Goal: Task Accomplishment & Management: Manage account settings

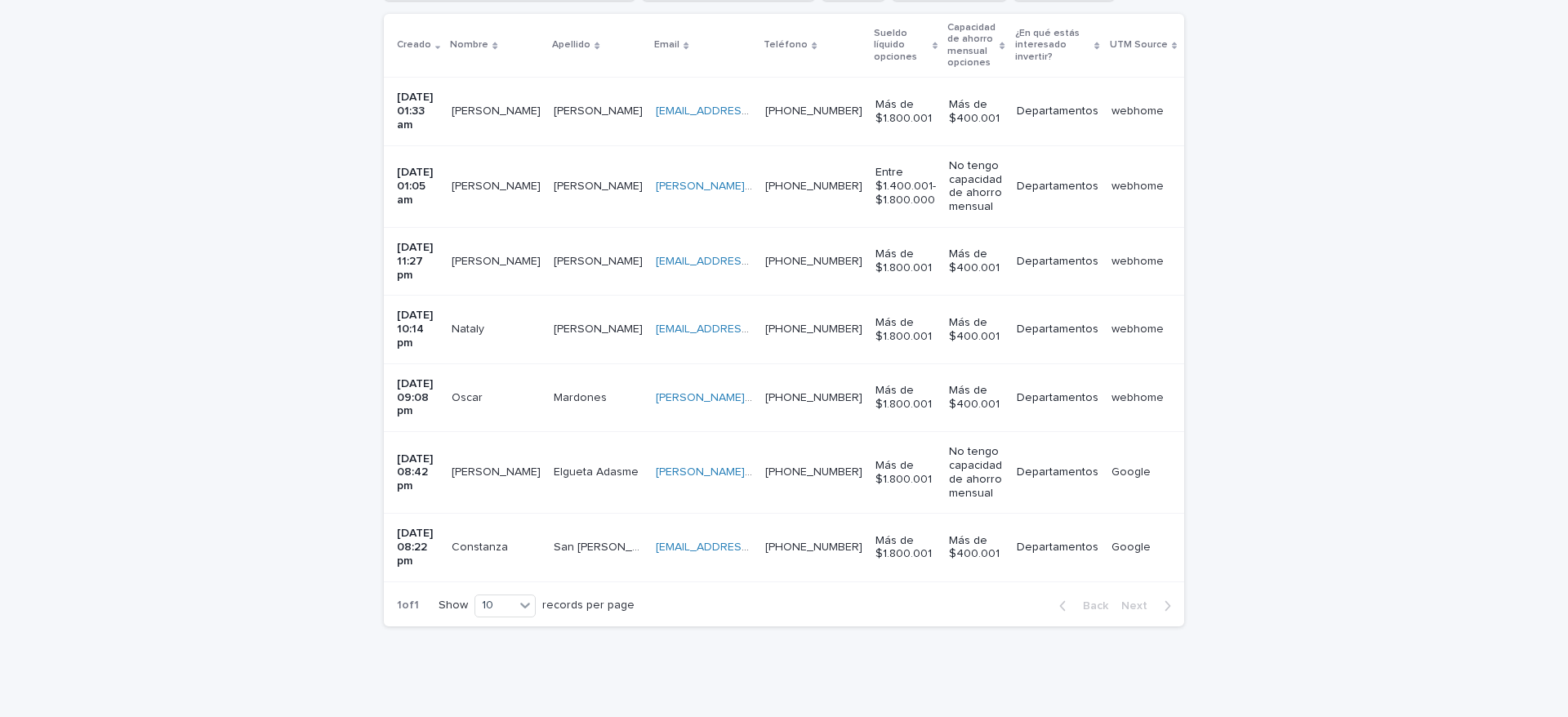
scroll to position [360, 0]
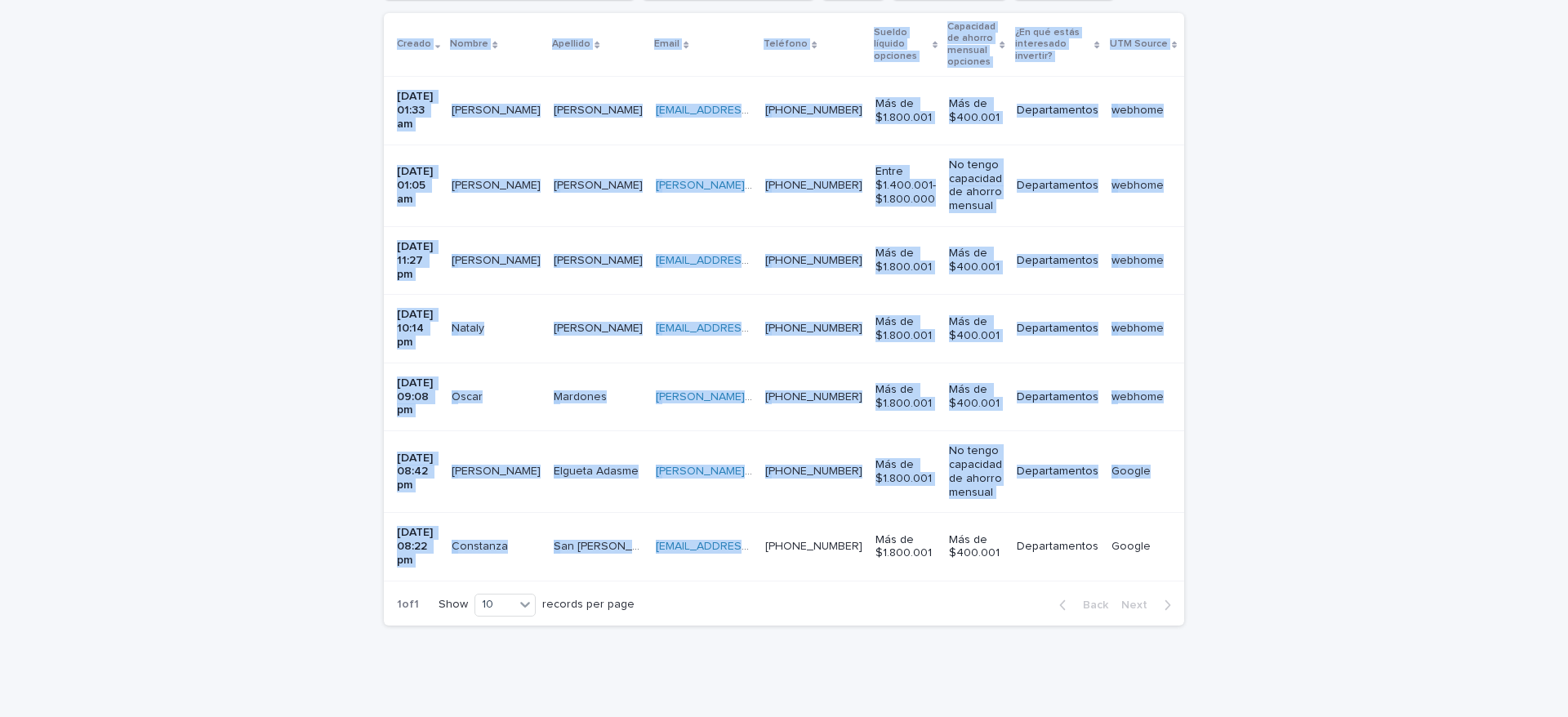
drag, startPoint x: 824, startPoint y: 510, endPoint x: 809, endPoint y: 528, distance: 23.4
click at [829, 518] on div "Creado Nombre Apellido Email Teléfono Sueldo líquido opciones Capacidad de ahor…" at bounding box center [784, 298] width 800 height 571
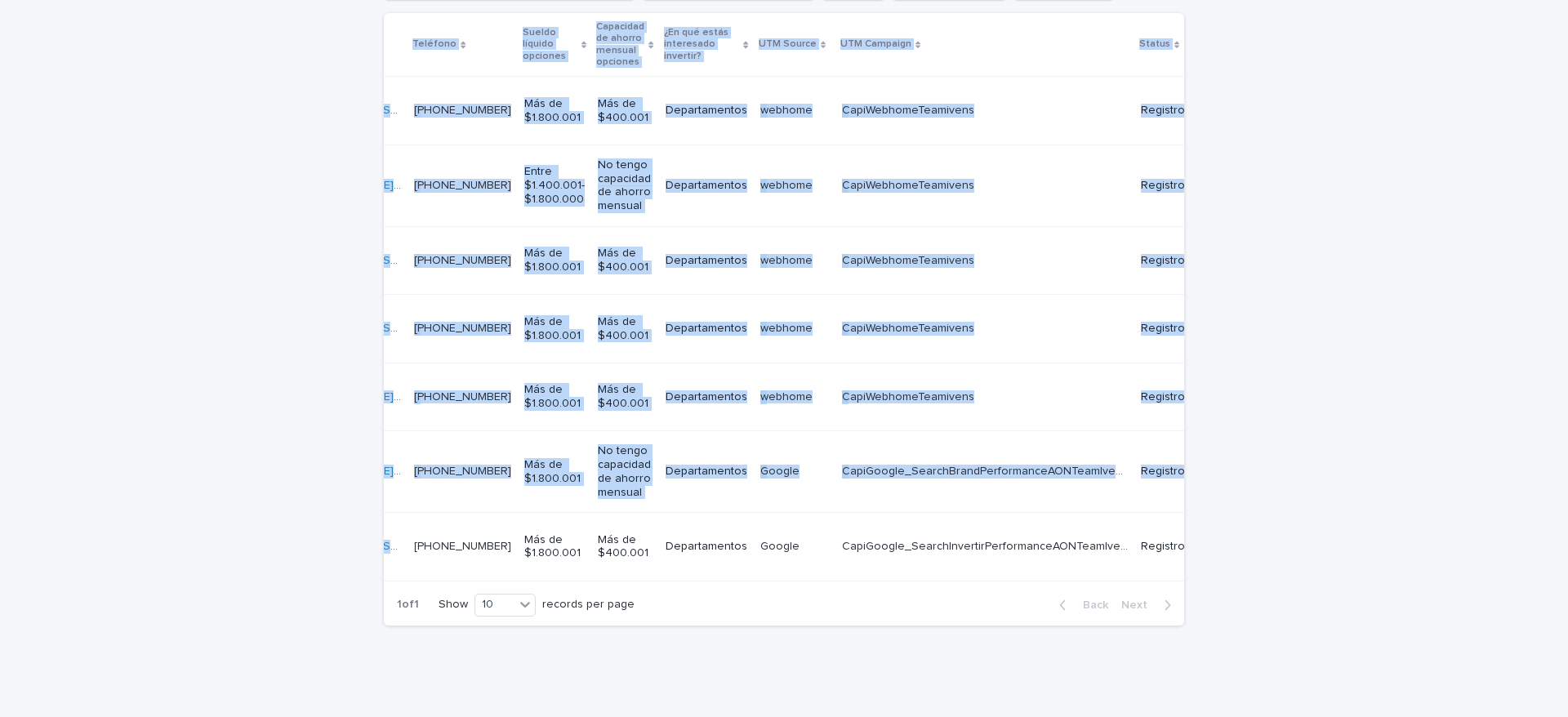
scroll to position [0, 546]
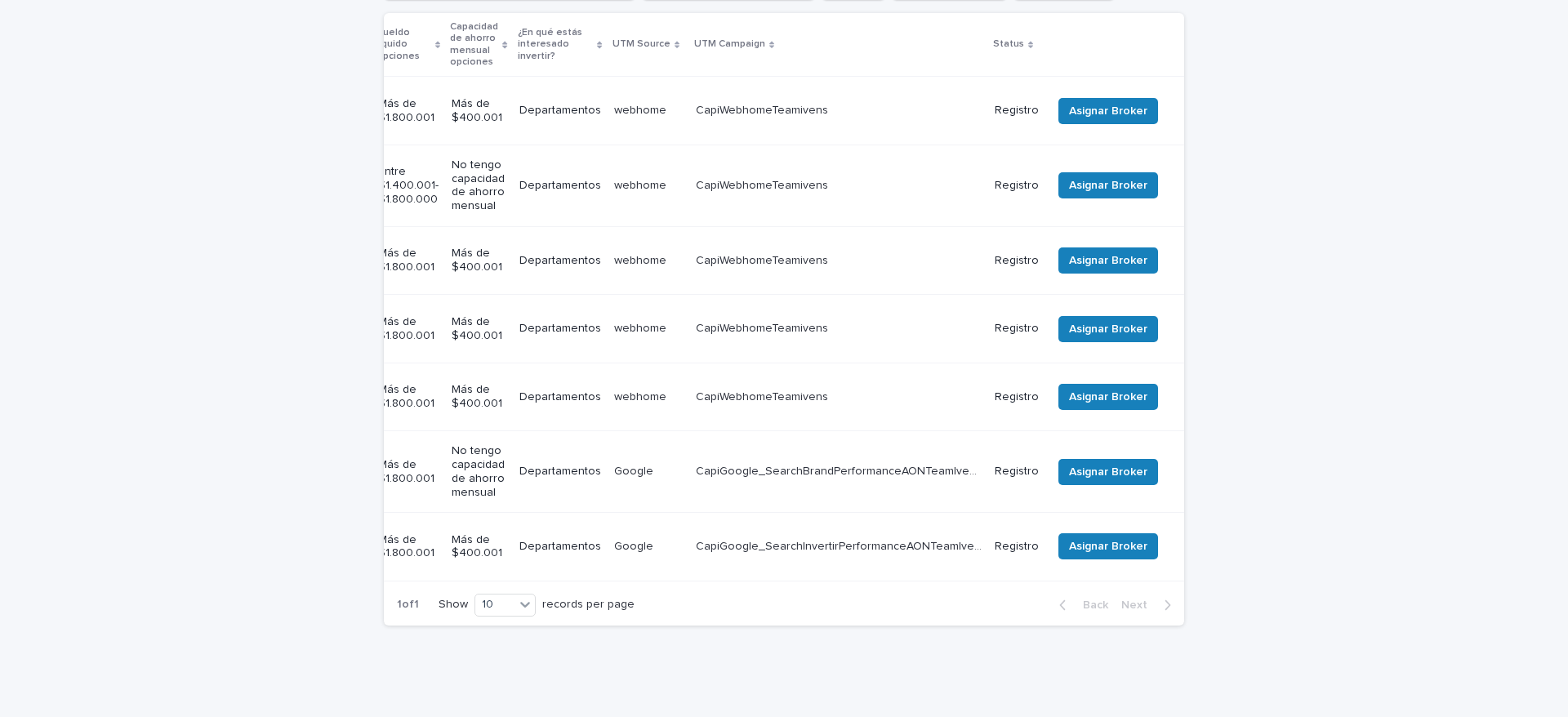
click at [1316, 387] on div "Loading... Saving… Loading... Saving… Registro previo Team Leader Asignado LLam…" at bounding box center [784, 308] width 1568 height 825
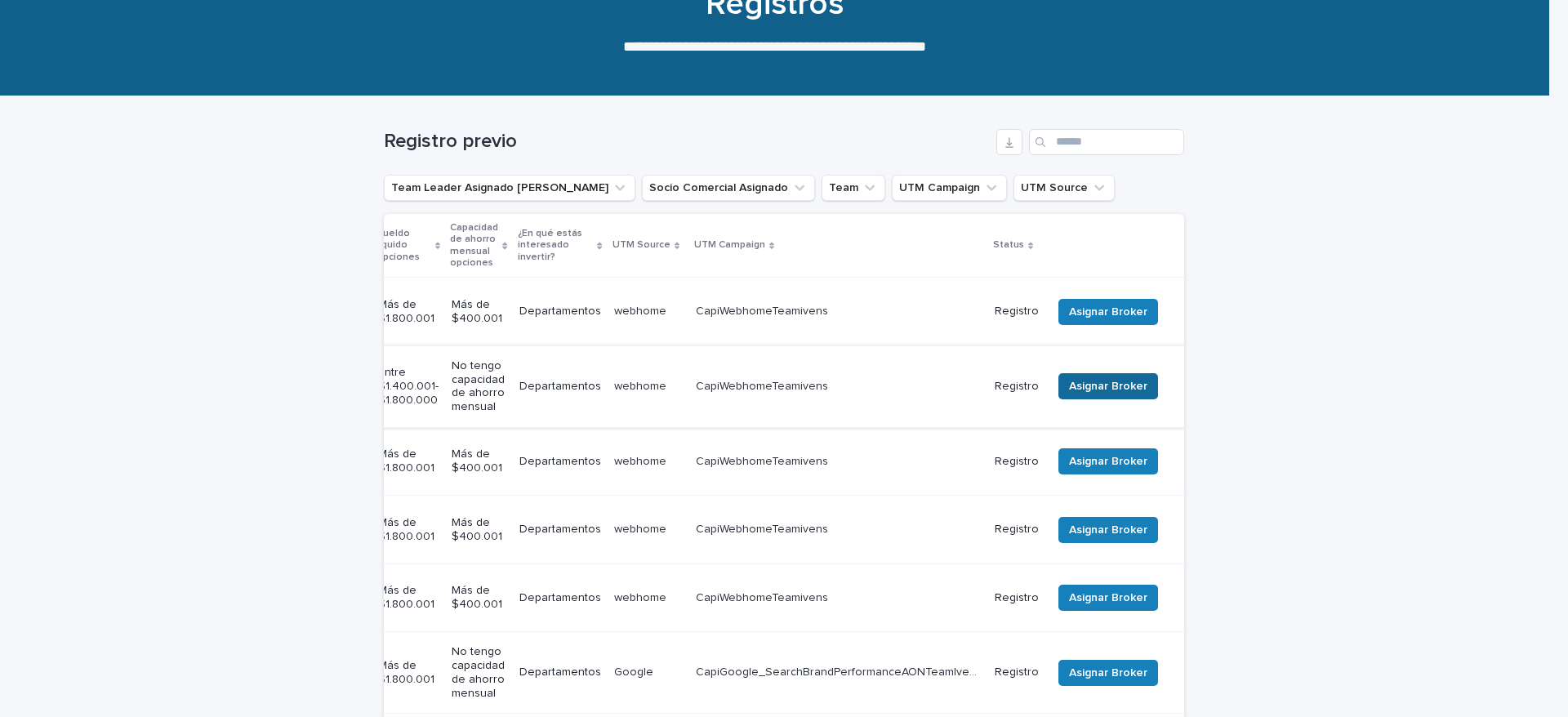
scroll to position [245, 0]
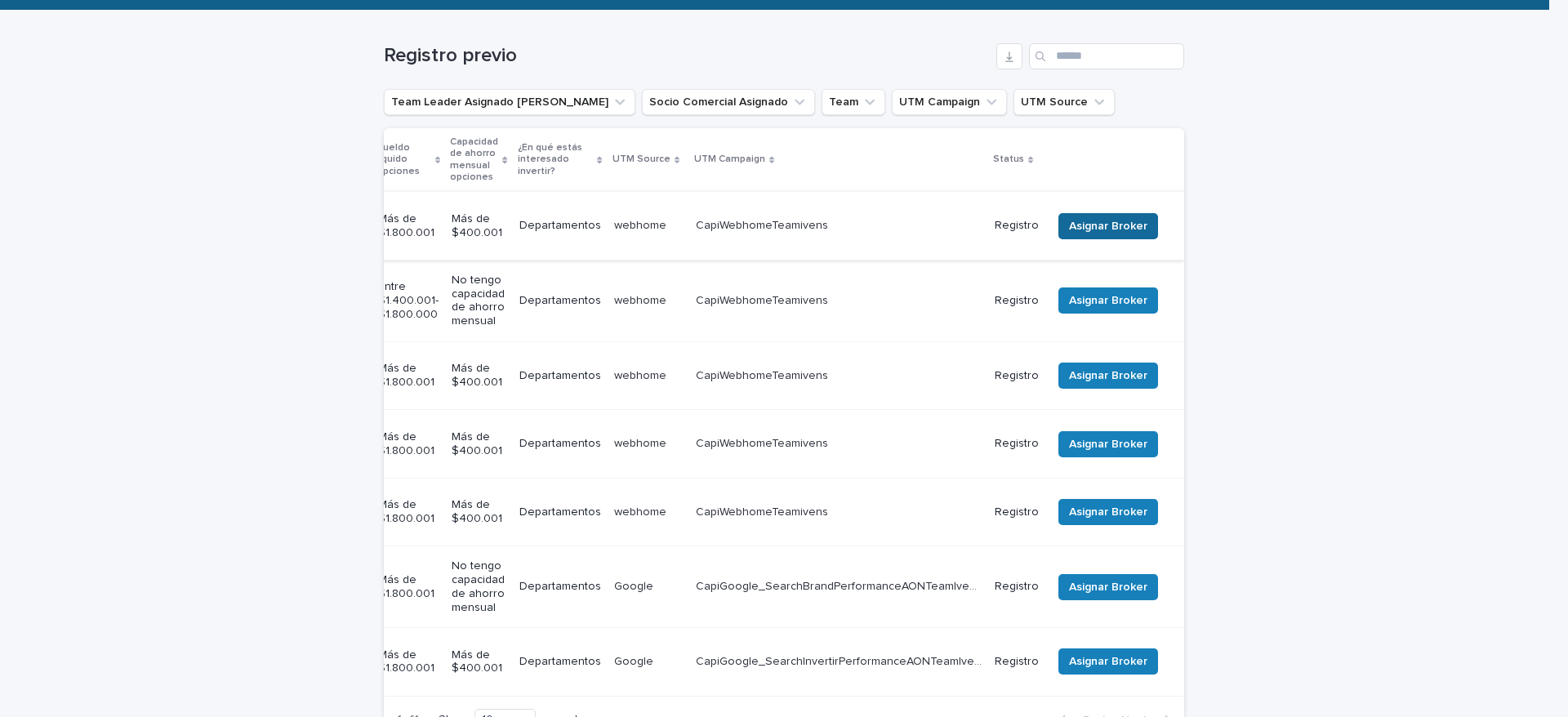
click at [1112, 218] on span "Asignar Broker" at bounding box center [1108, 226] width 79 height 16
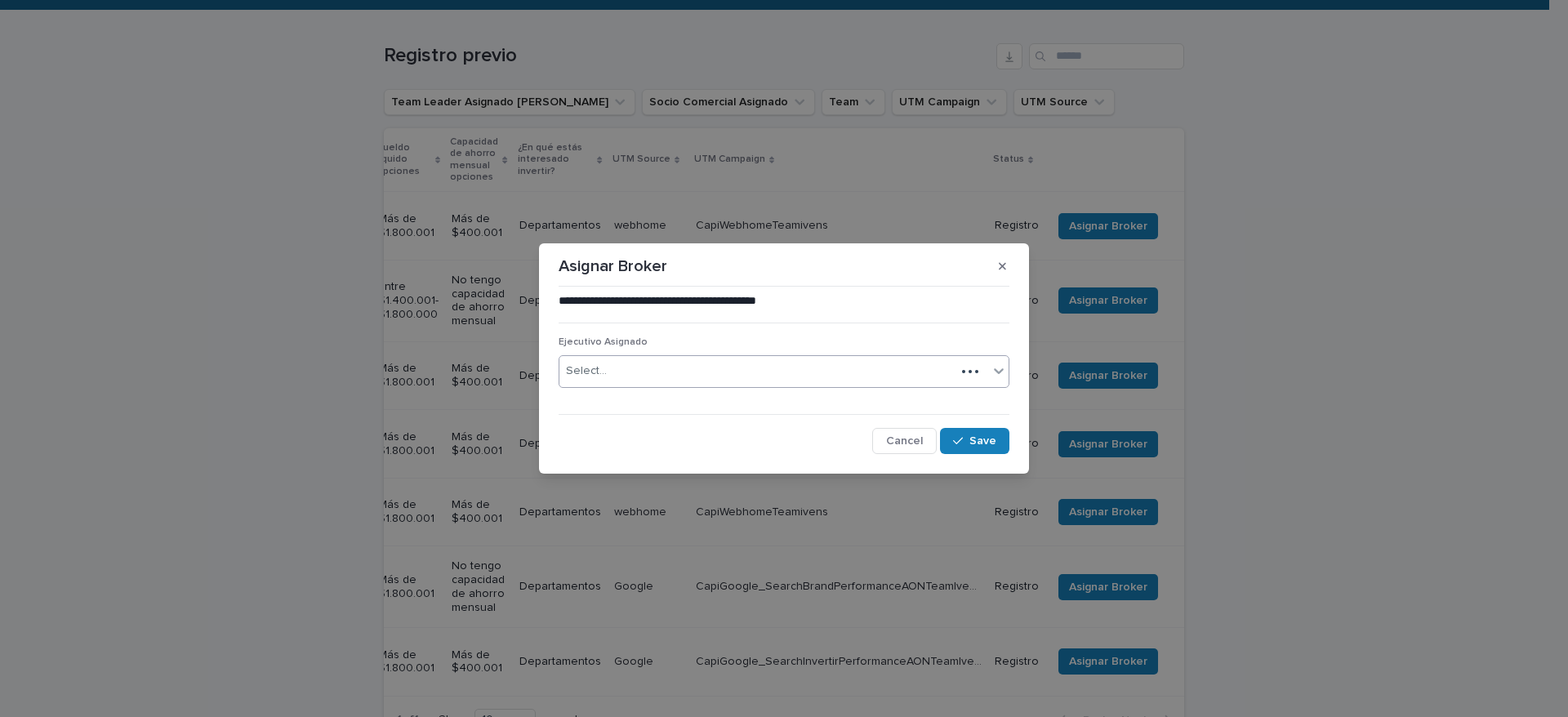
click at [782, 379] on div "Select..." at bounding box center [757, 371] width 396 height 27
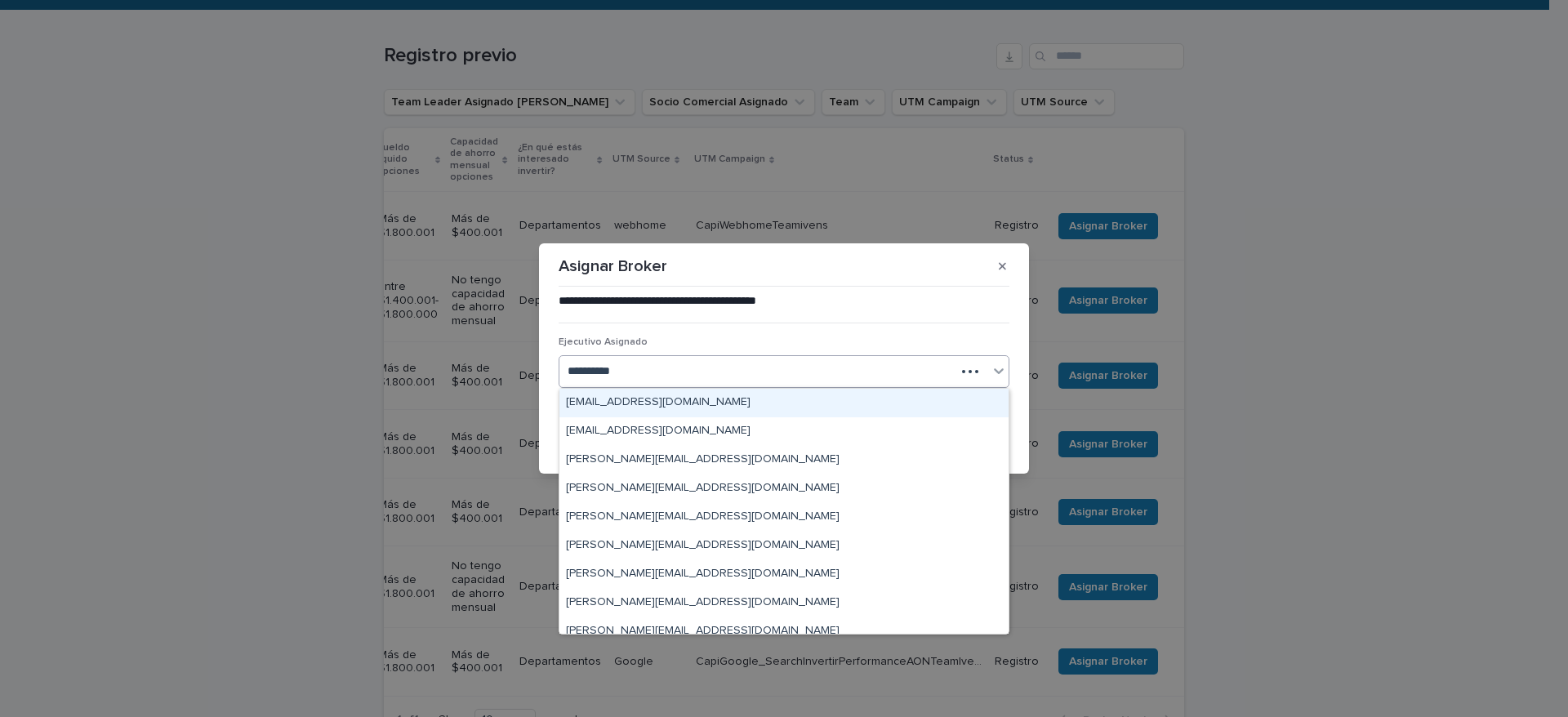
type input "**********"
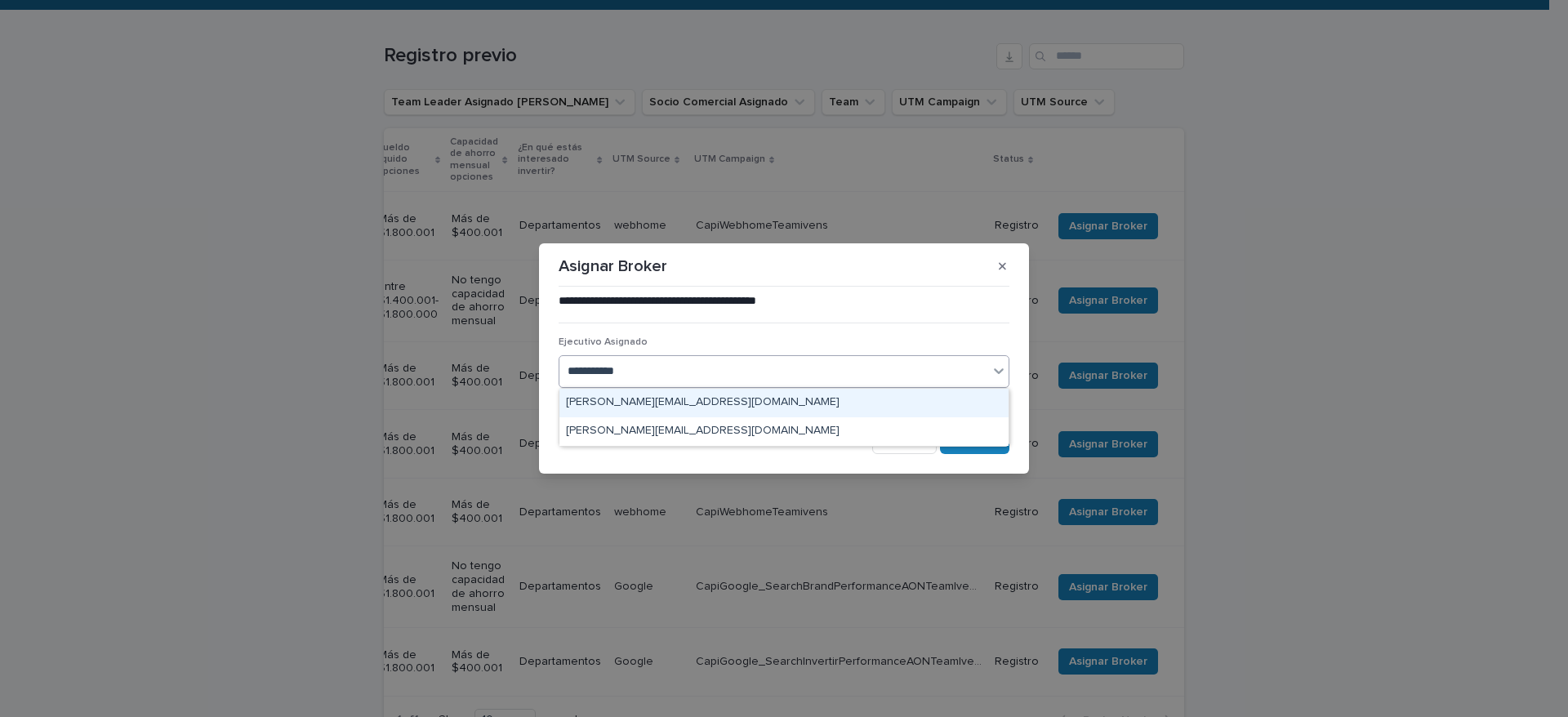
click at [701, 408] on div "[PERSON_NAME][EMAIL_ADDRESS][DOMAIN_NAME]" at bounding box center [784, 403] width 449 height 29
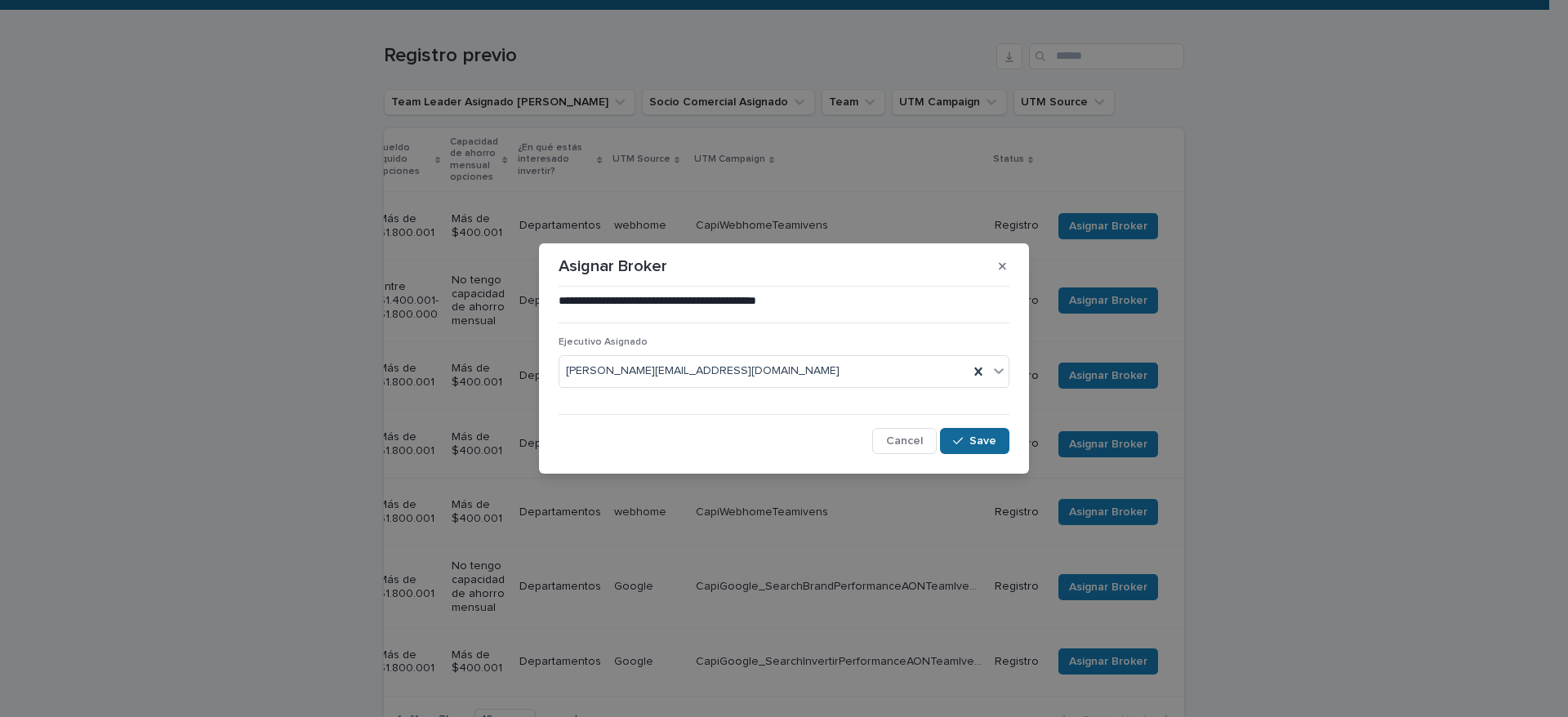
click at [961, 437] on icon "button" at bounding box center [958, 441] width 10 height 12
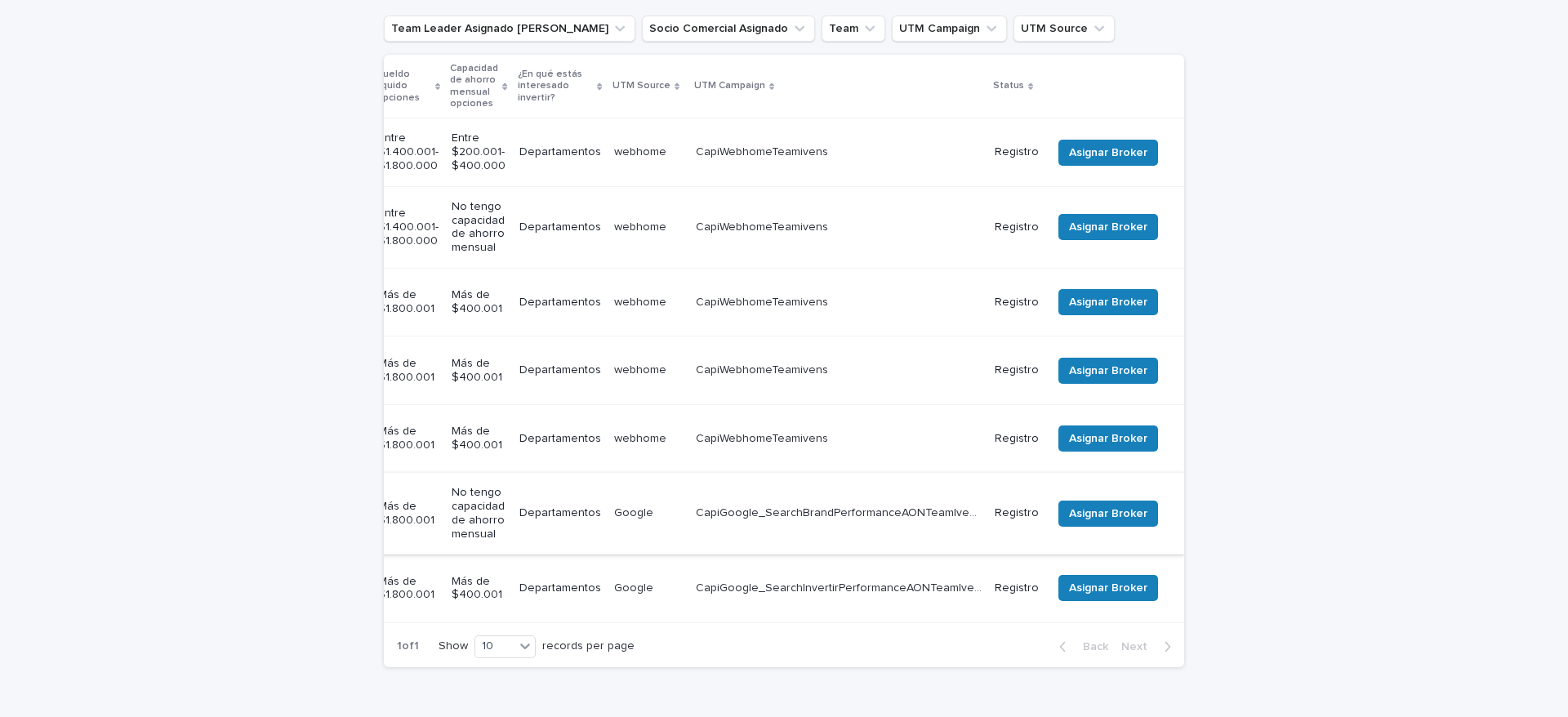
scroll to position [373, 0]
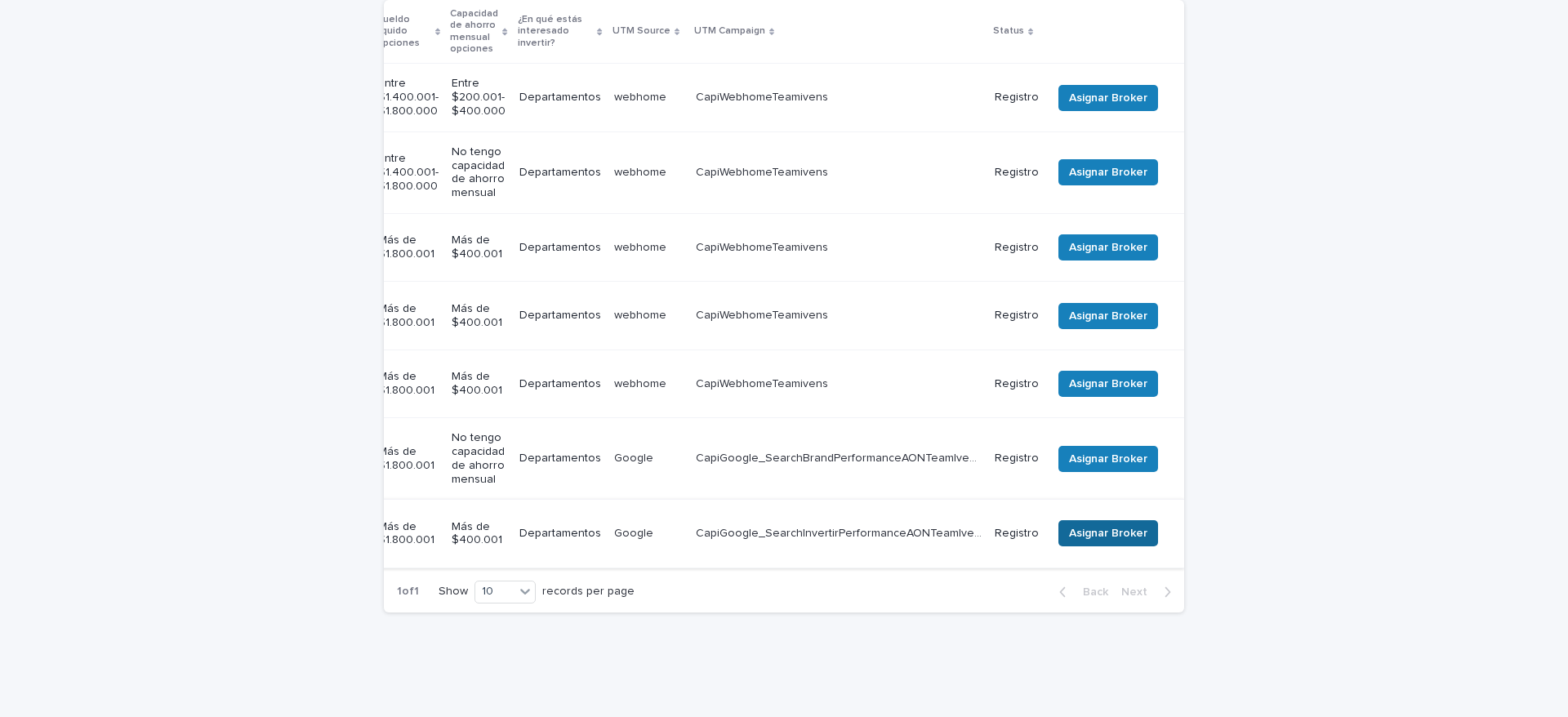
click at [1084, 521] on button "Asignar Broker" at bounding box center [1108, 533] width 100 height 26
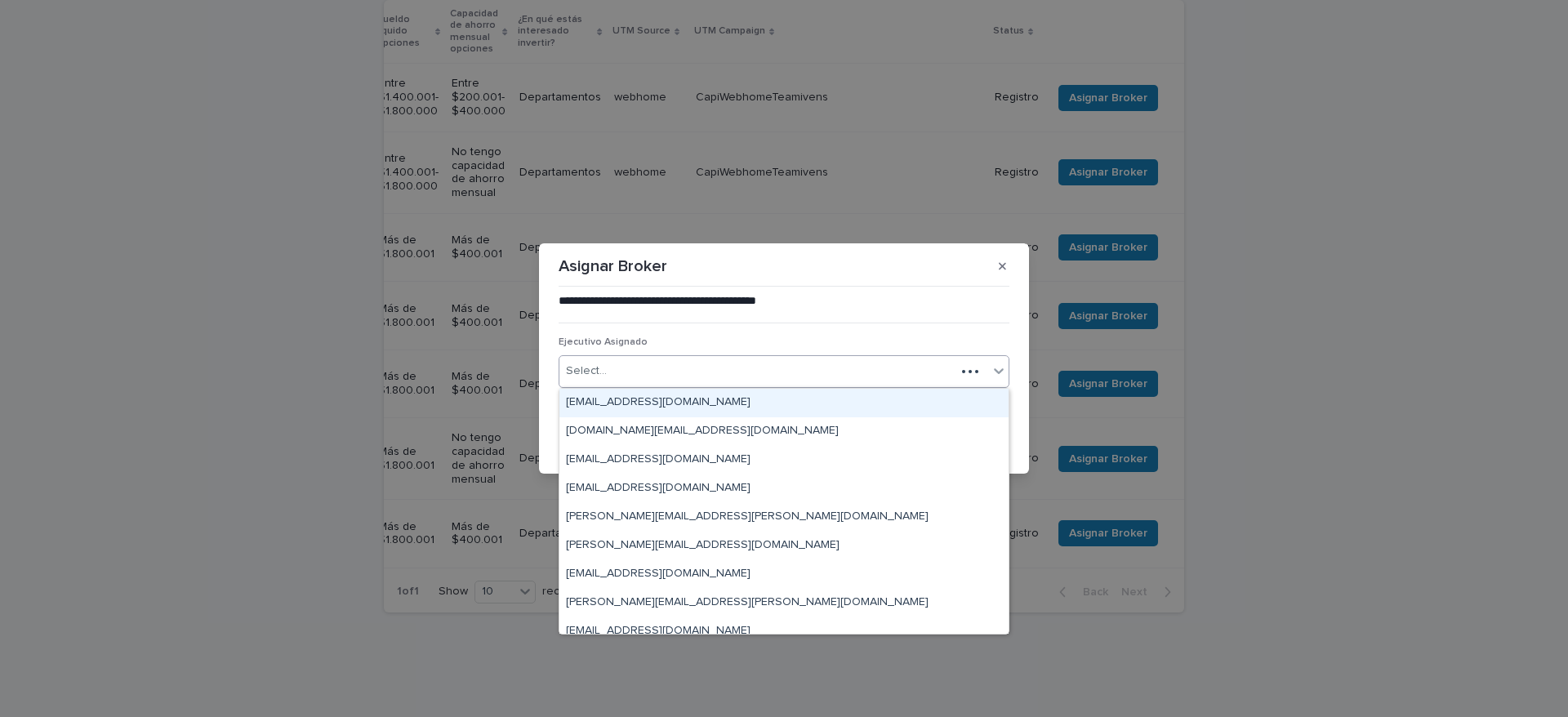
click at [703, 385] on div "Select..." at bounding box center [784, 371] width 451 height 33
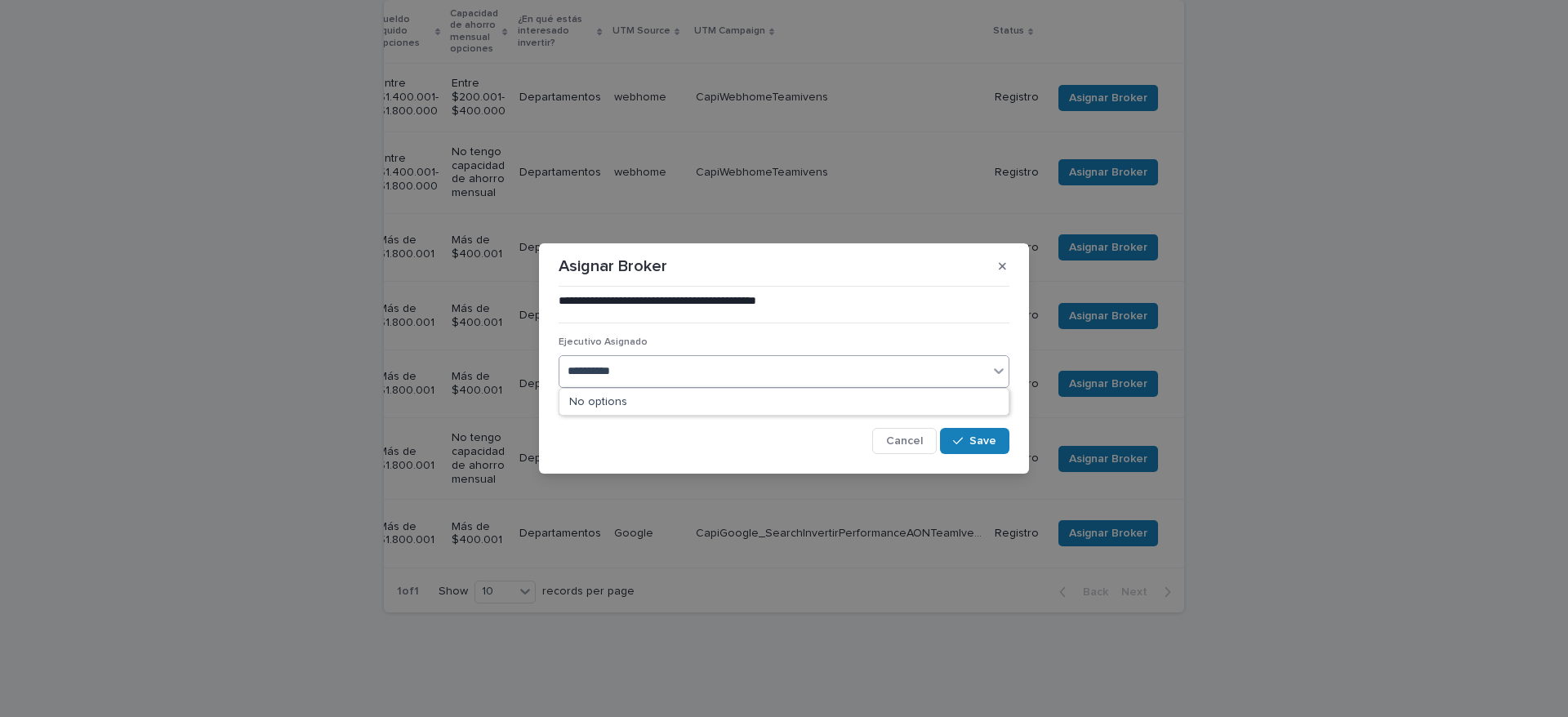
type input "**********"
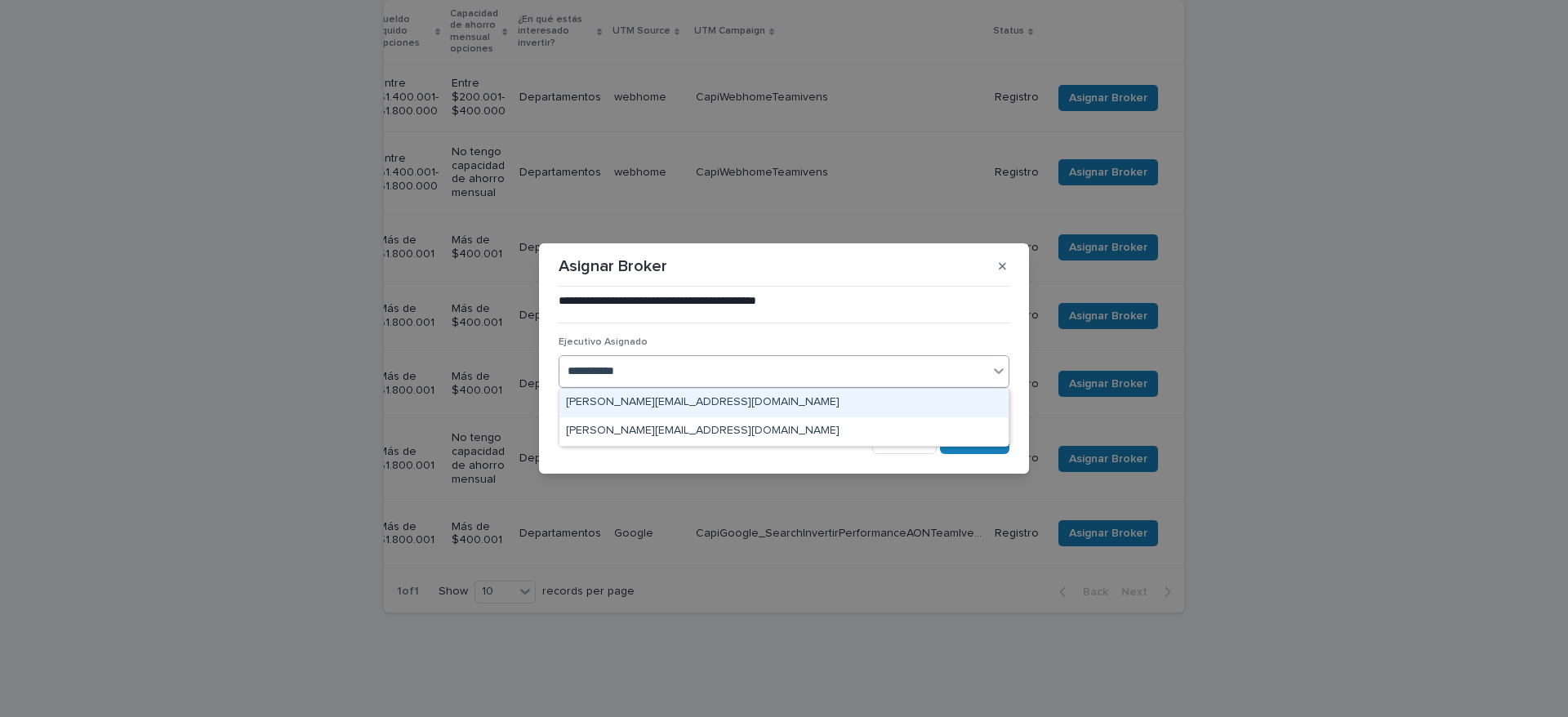
click at [857, 397] on div "[PERSON_NAME][EMAIL_ADDRESS][DOMAIN_NAME]" at bounding box center [784, 403] width 449 height 29
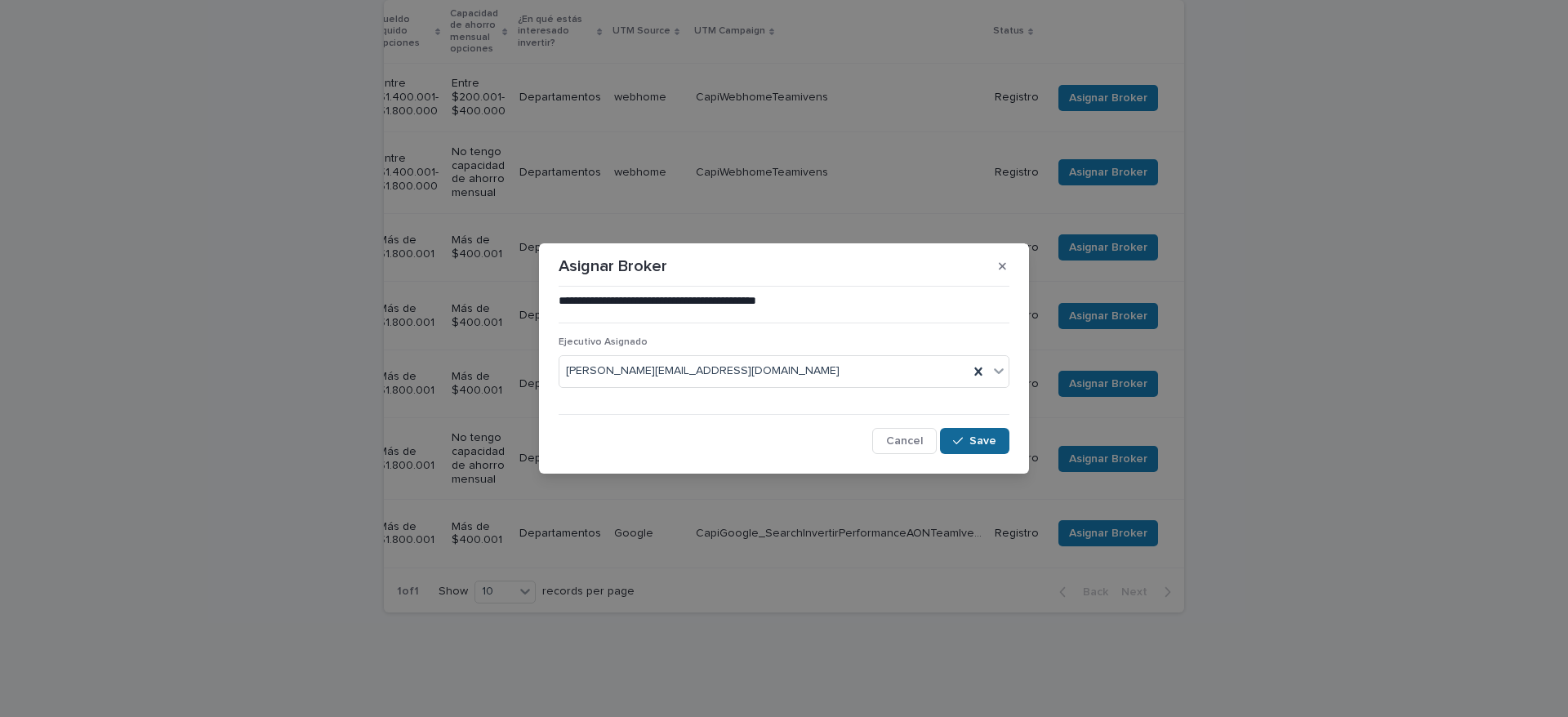
click at [972, 436] on span "Save" at bounding box center [983, 441] width 27 height 12
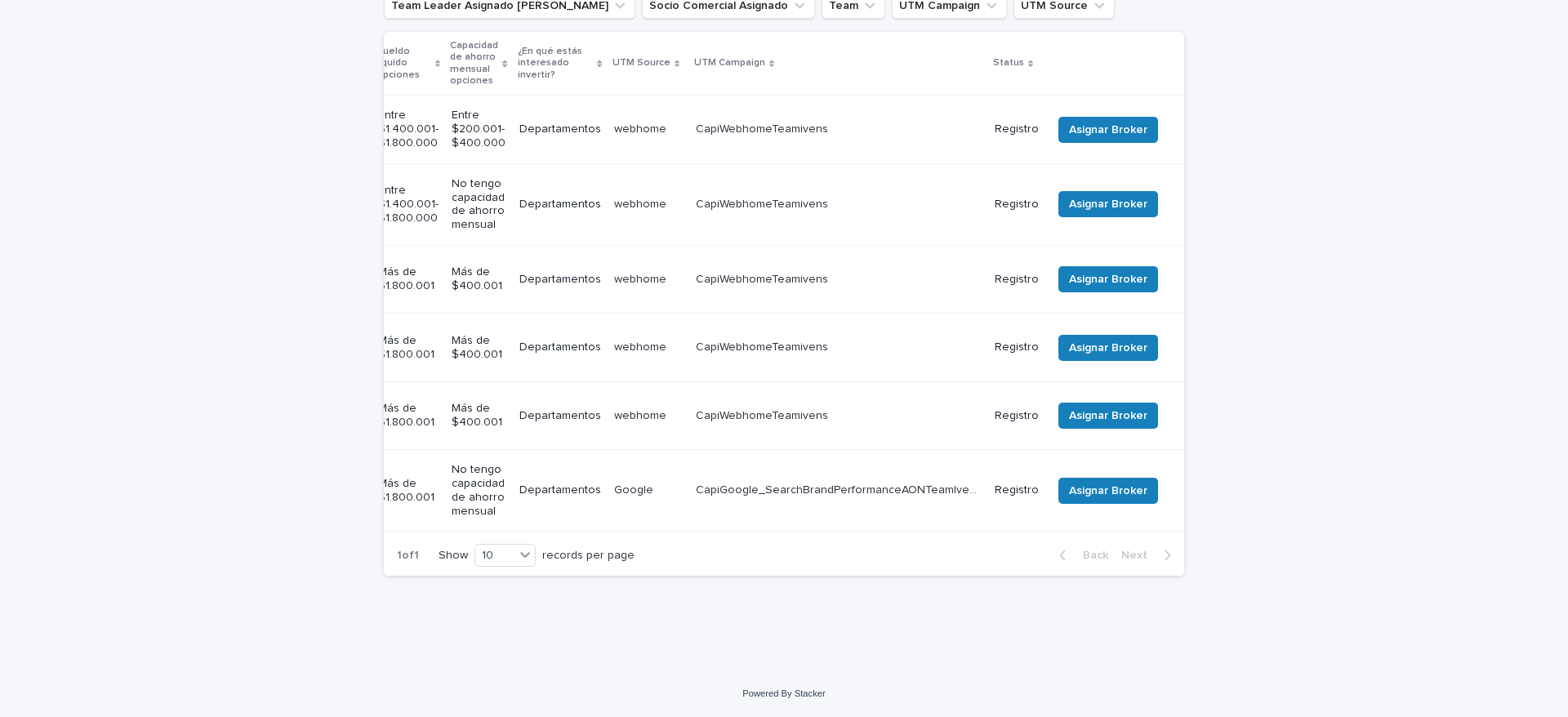
scroll to position [320, 0]
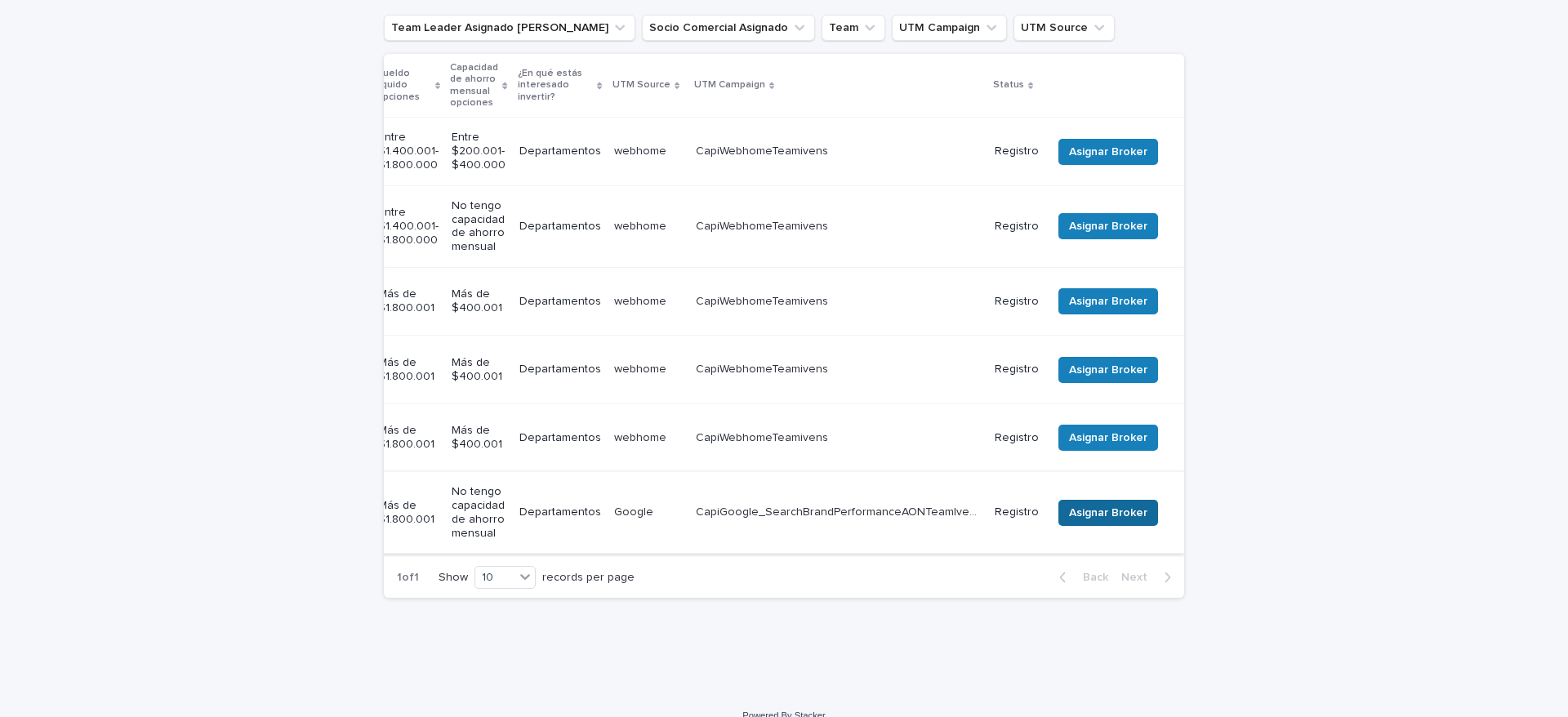
click at [1070, 504] on span "Asignar Broker" at bounding box center [1108, 512] width 79 height 16
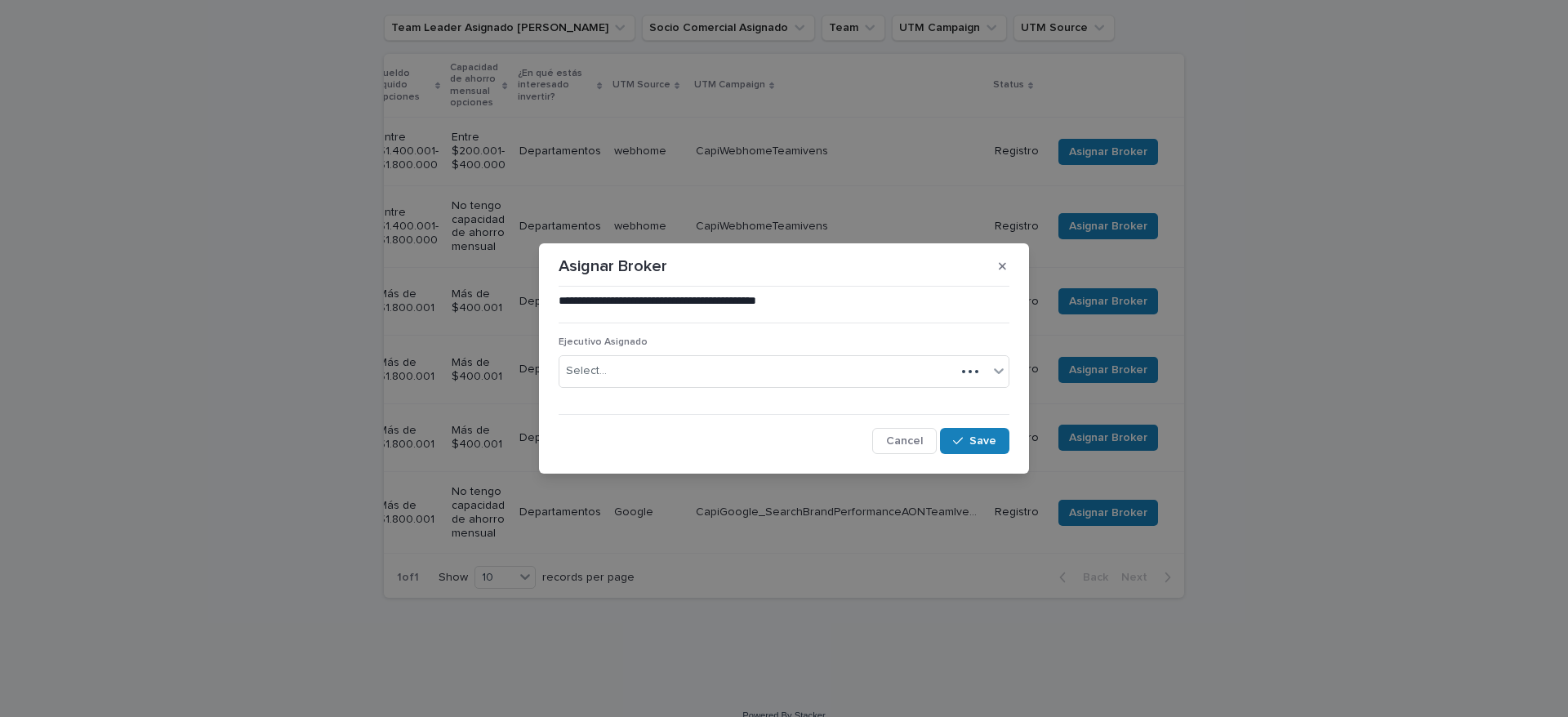
click at [714, 374] on div "Select..." at bounding box center [757, 371] width 396 height 27
type input "**********"
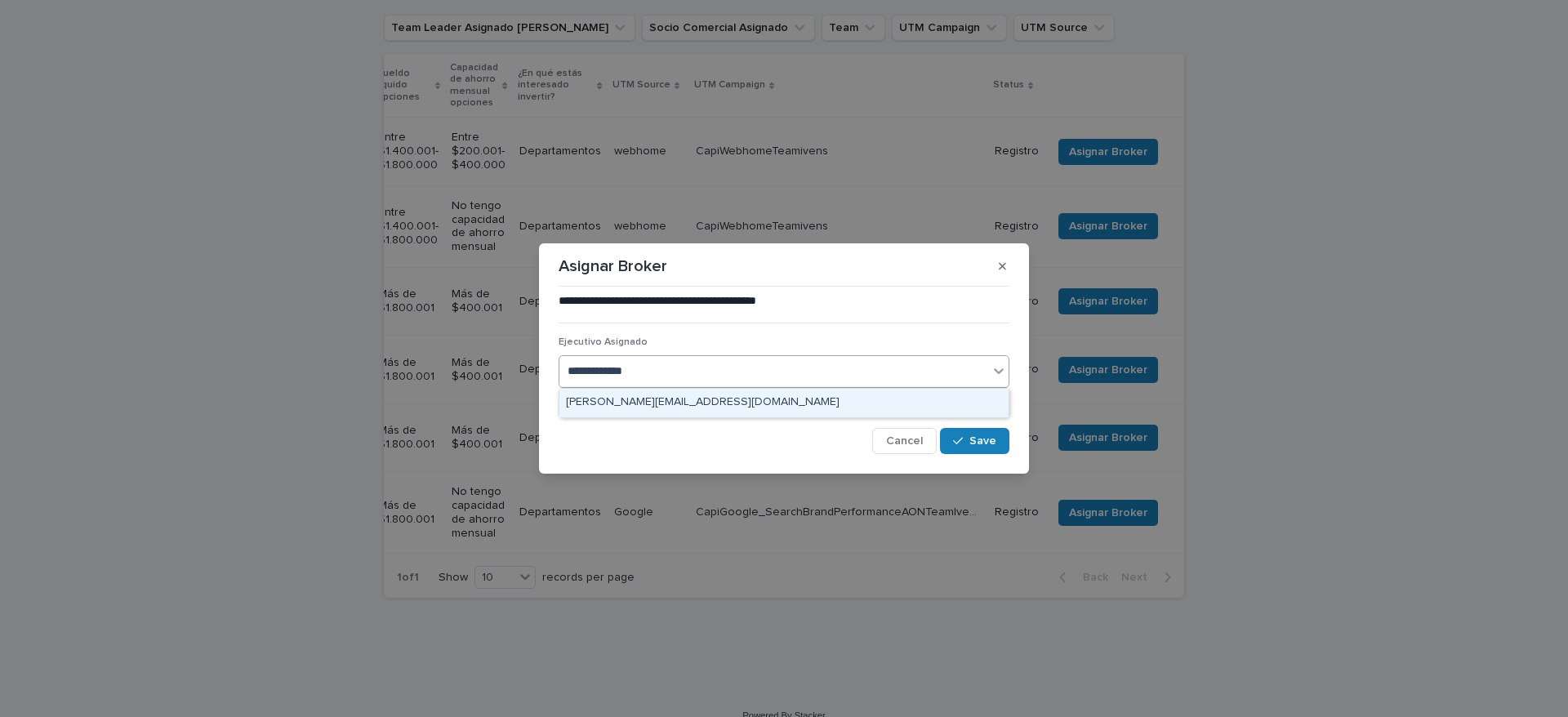
click at [766, 401] on div "[PERSON_NAME][EMAIL_ADDRESS][DOMAIN_NAME]" at bounding box center [784, 403] width 449 height 29
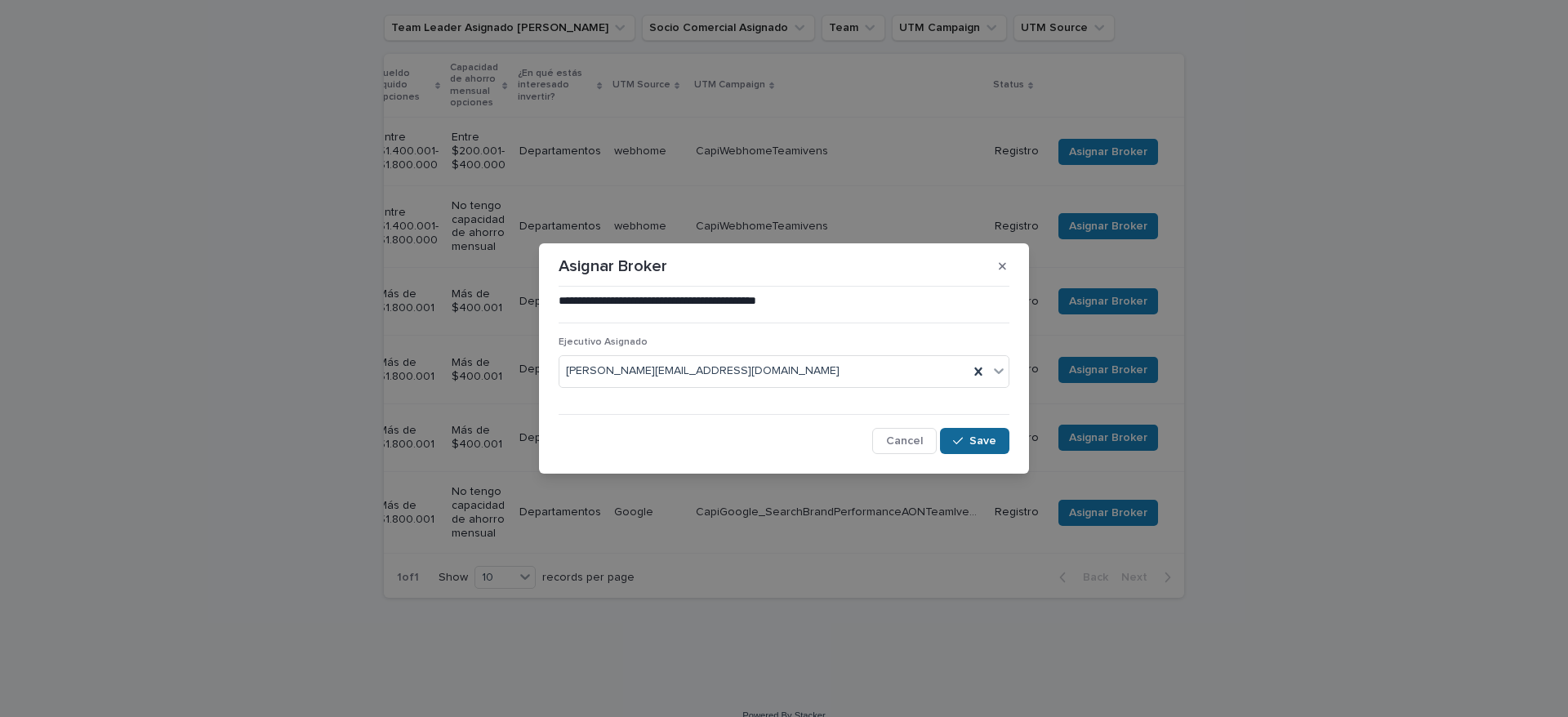
click at [972, 448] on button "Save" at bounding box center [974, 441] width 70 height 26
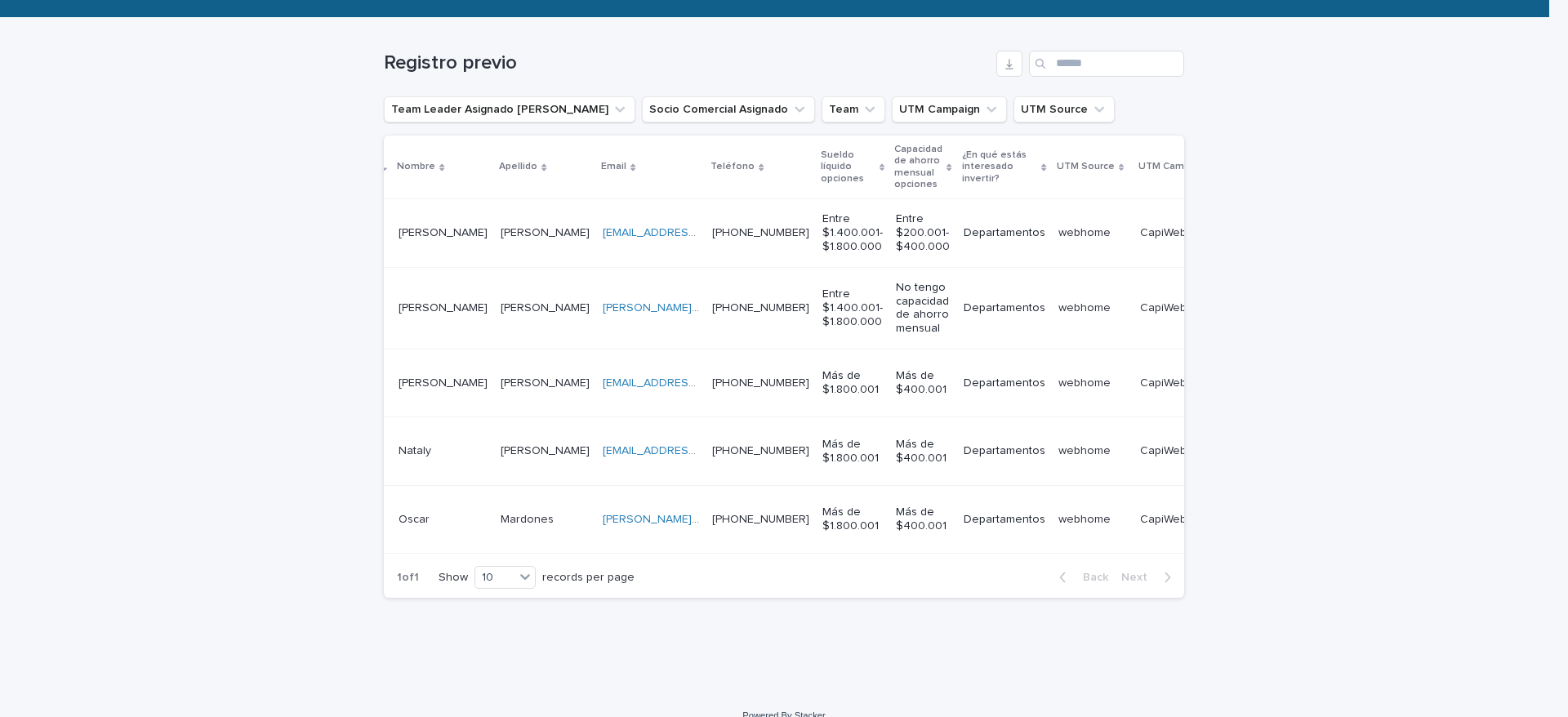
scroll to position [0, 347]
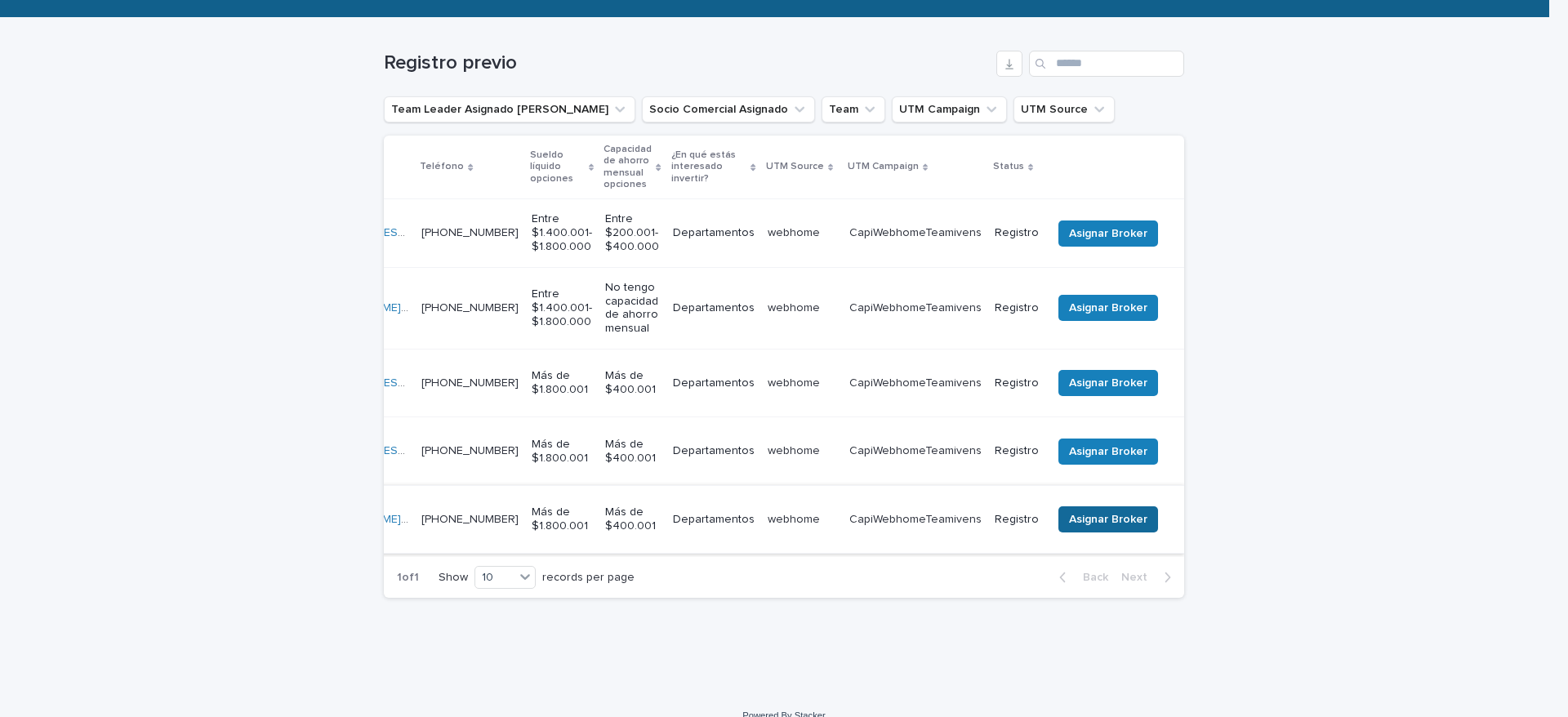
click at [1095, 511] on span "Asignar Broker" at bounding box center [1108, 520] width 79 height 16
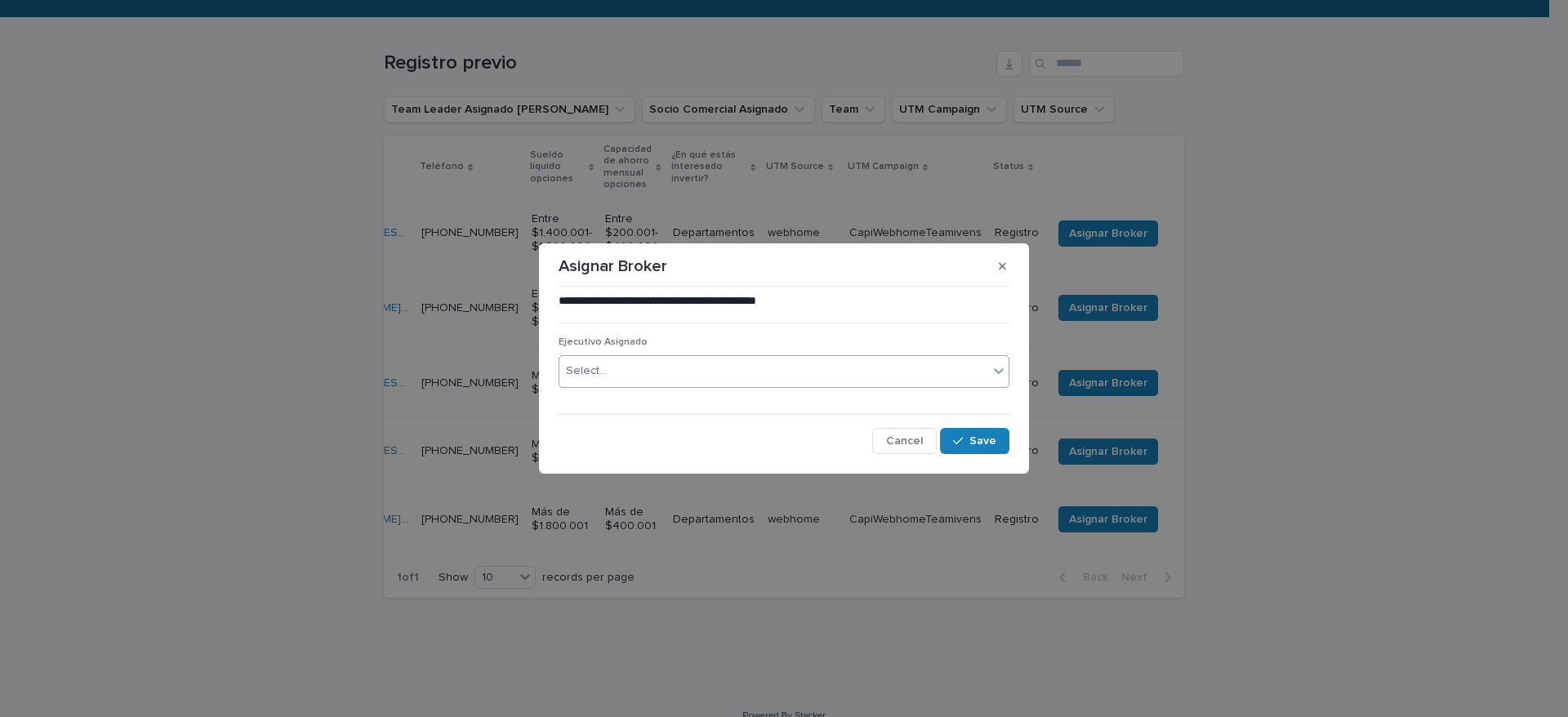
drag, startPoint x: 663, startPoint y: 395, endPoint x: 659, endPoint y: 380, distance: 15.5
click at [660, 381] on div "Ejecutivo Asignado Select..." at bounding box center [784, 368] width 451 height 63
click at [658, 380] on div "Select..." at bounding box center [774, 371] width 429 height 27
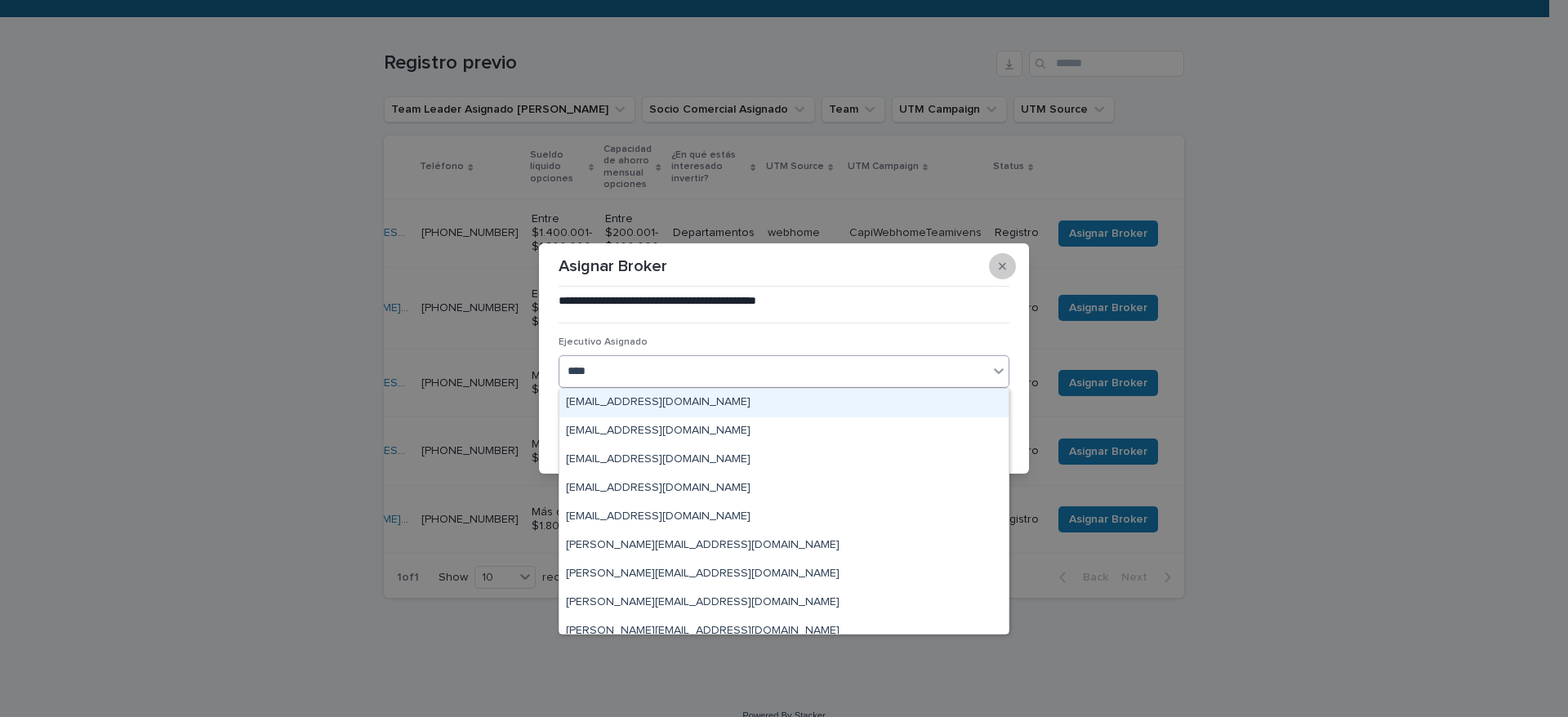
type input "****"
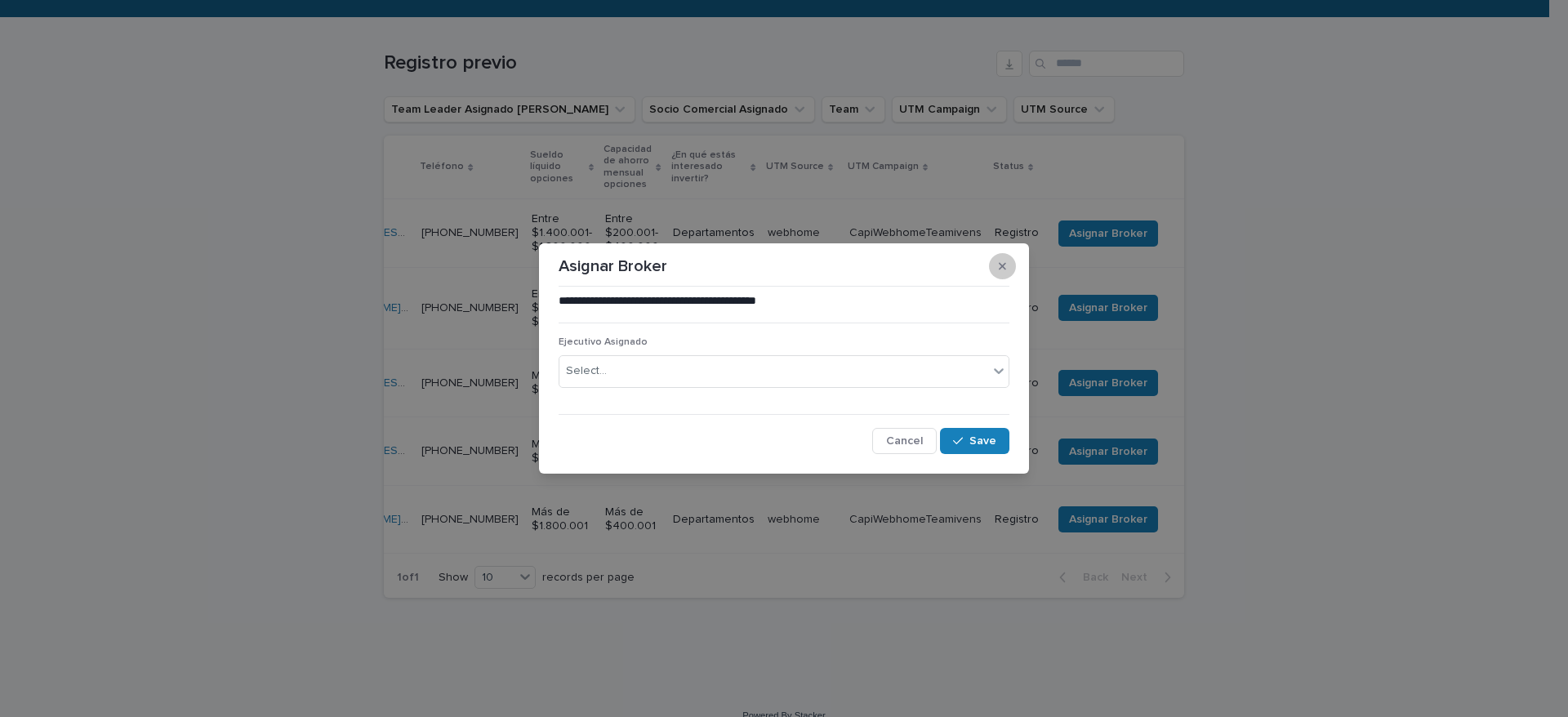
click at [1004, 256] on button "button" at bounding box center [1002, 266] width 27 height 26
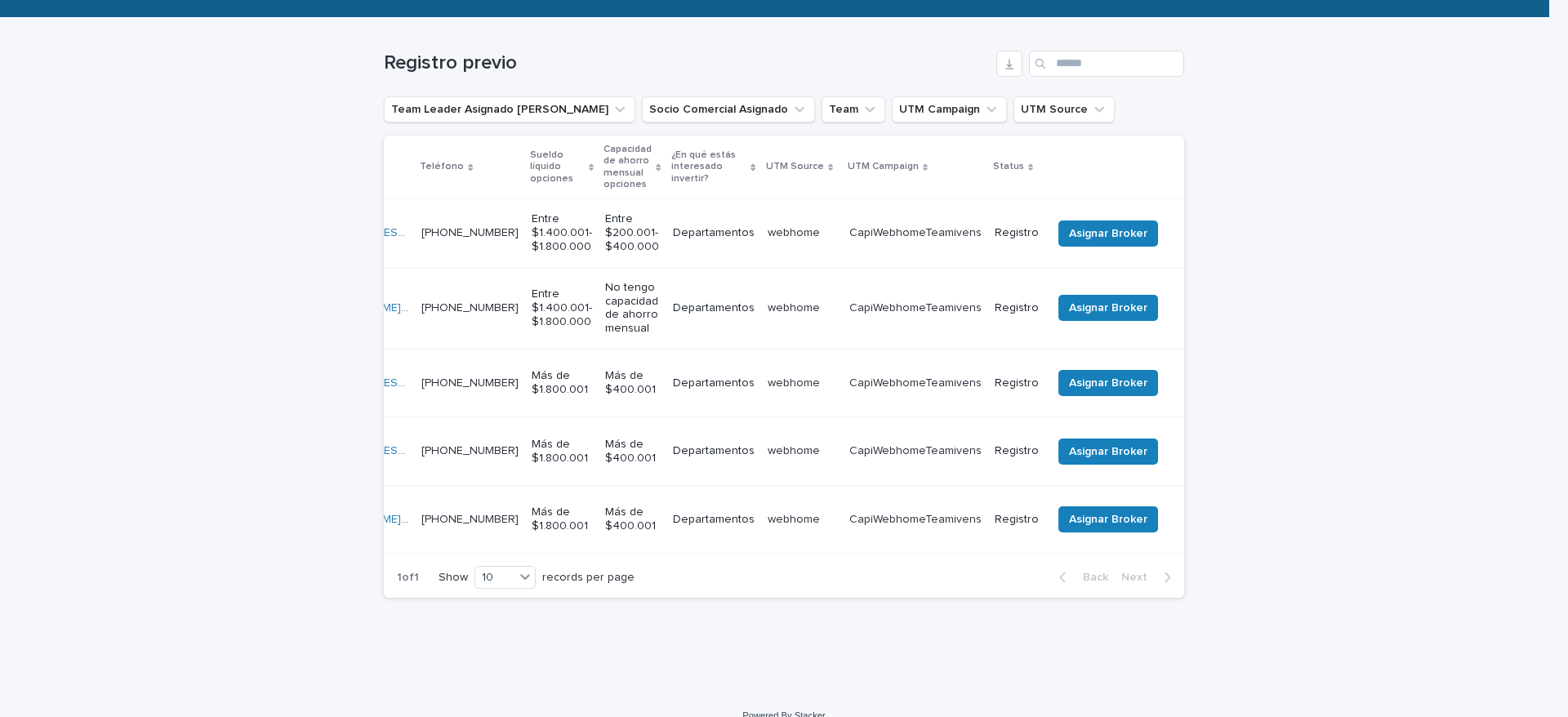
click at [1082, 485] on td "Asignar Broker" at bounding box center [1114, 519] width 139 height 68
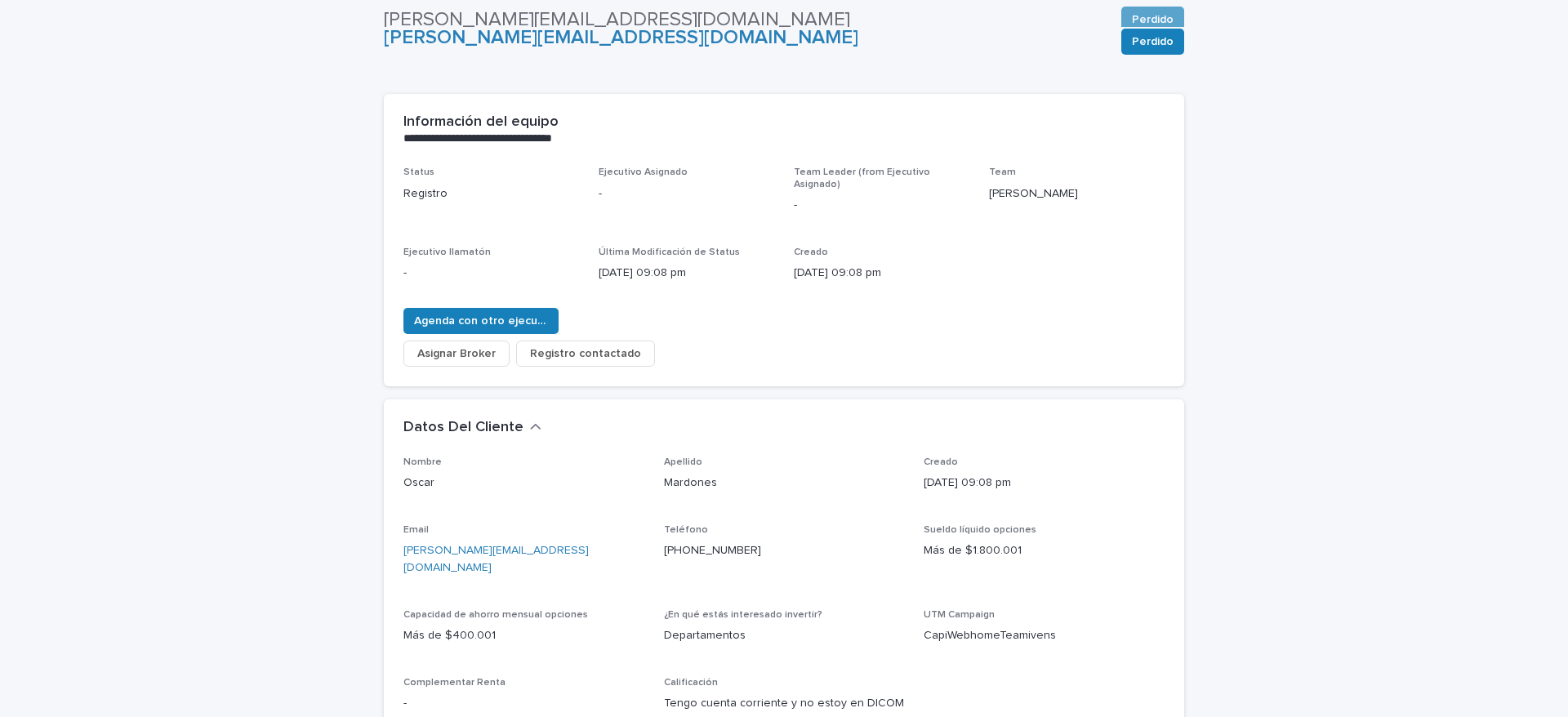
scroll to position [53, 0]
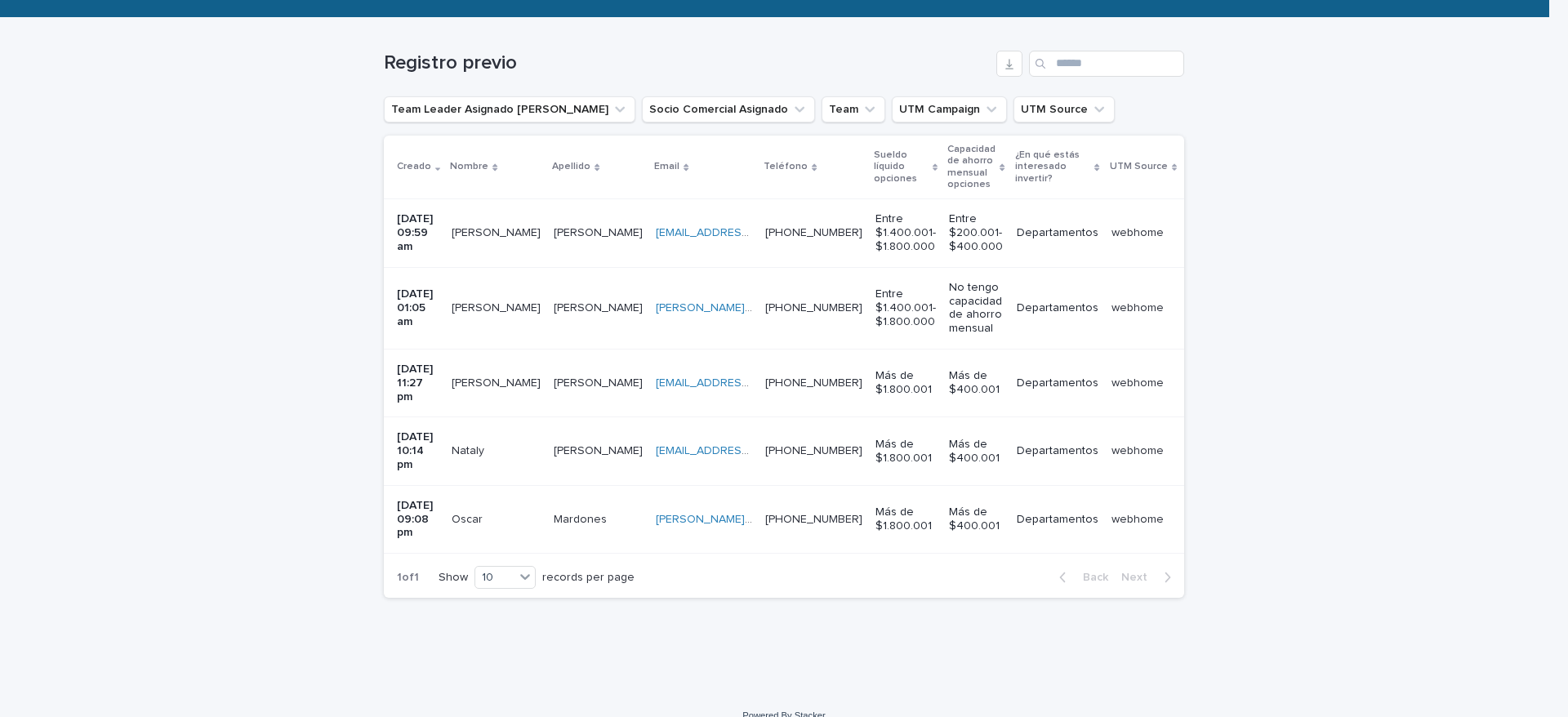
scroll to position [0, 347]
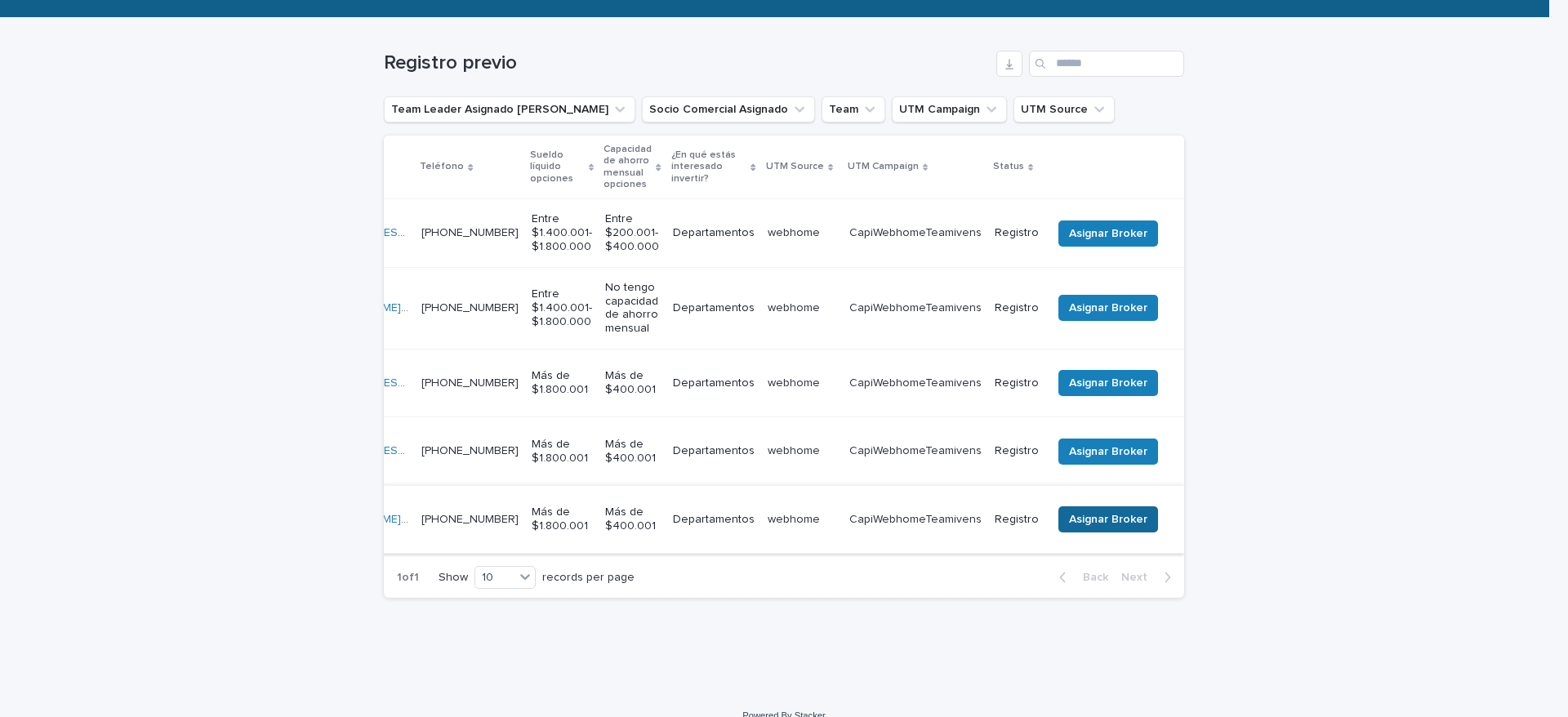
click at [1076, 506] on button "Asignar Broker" at bounding box center [1108, 519] width 100 height 26
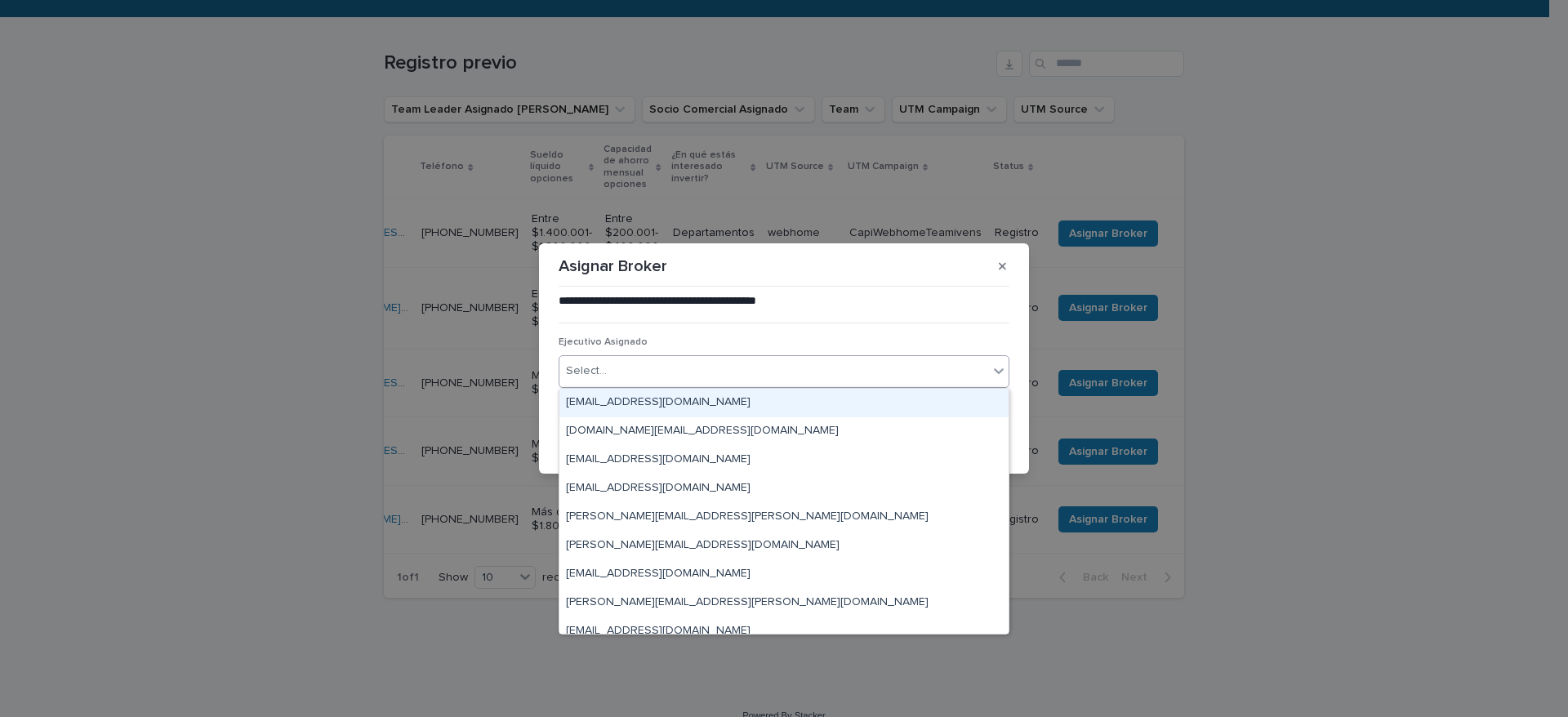
click at [747, 368] on div "Select..." at bounding box center [774, 371] width 429 height 27
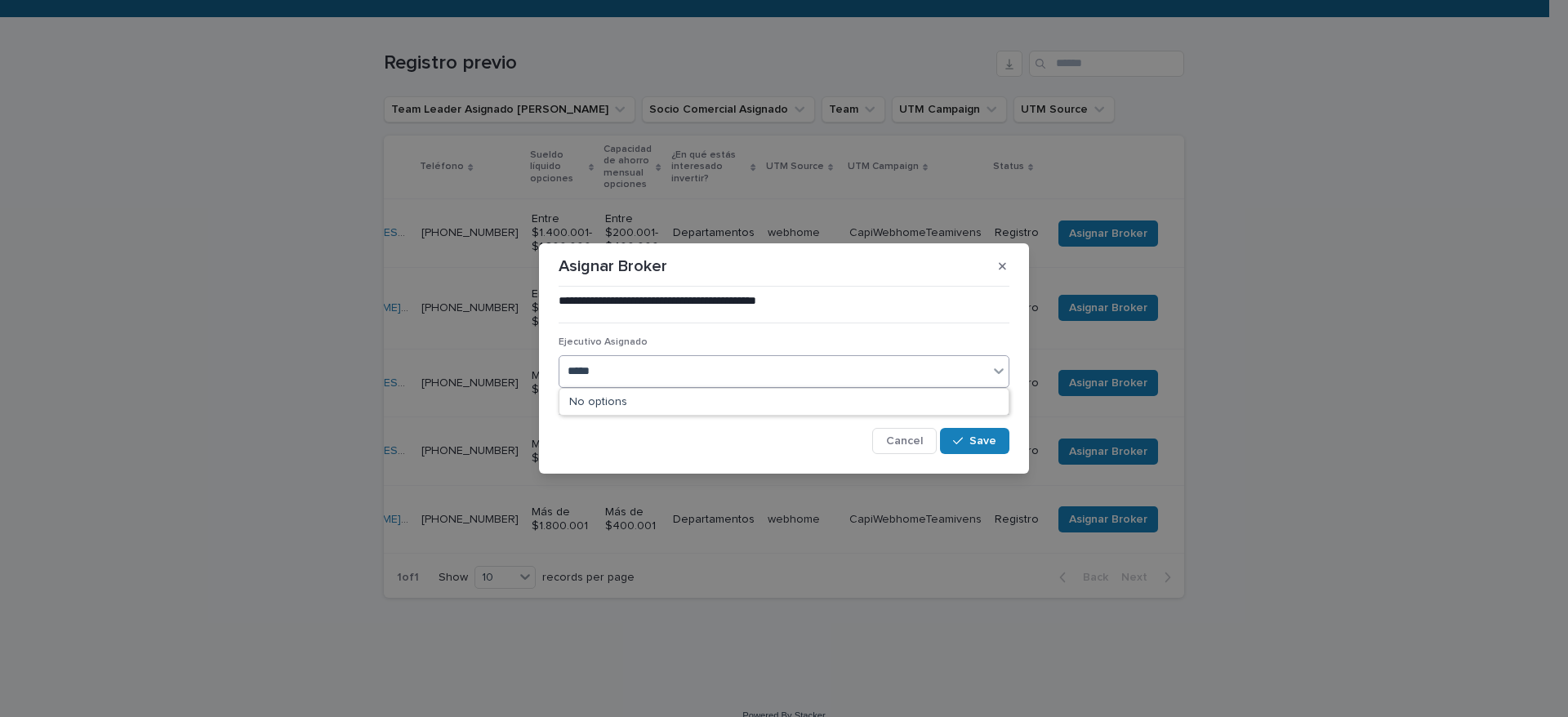
type input "******"
click at [793, 411] on div "[PERSON_NAME][EMAIL_ADDRESS][PERSON_NAME][DOMAIN_NAME]" at bounding box center [784, 403] width 449 height 29
click at [972, 454] on button "Save" at bounding box center [974, 441] width 70 height 26
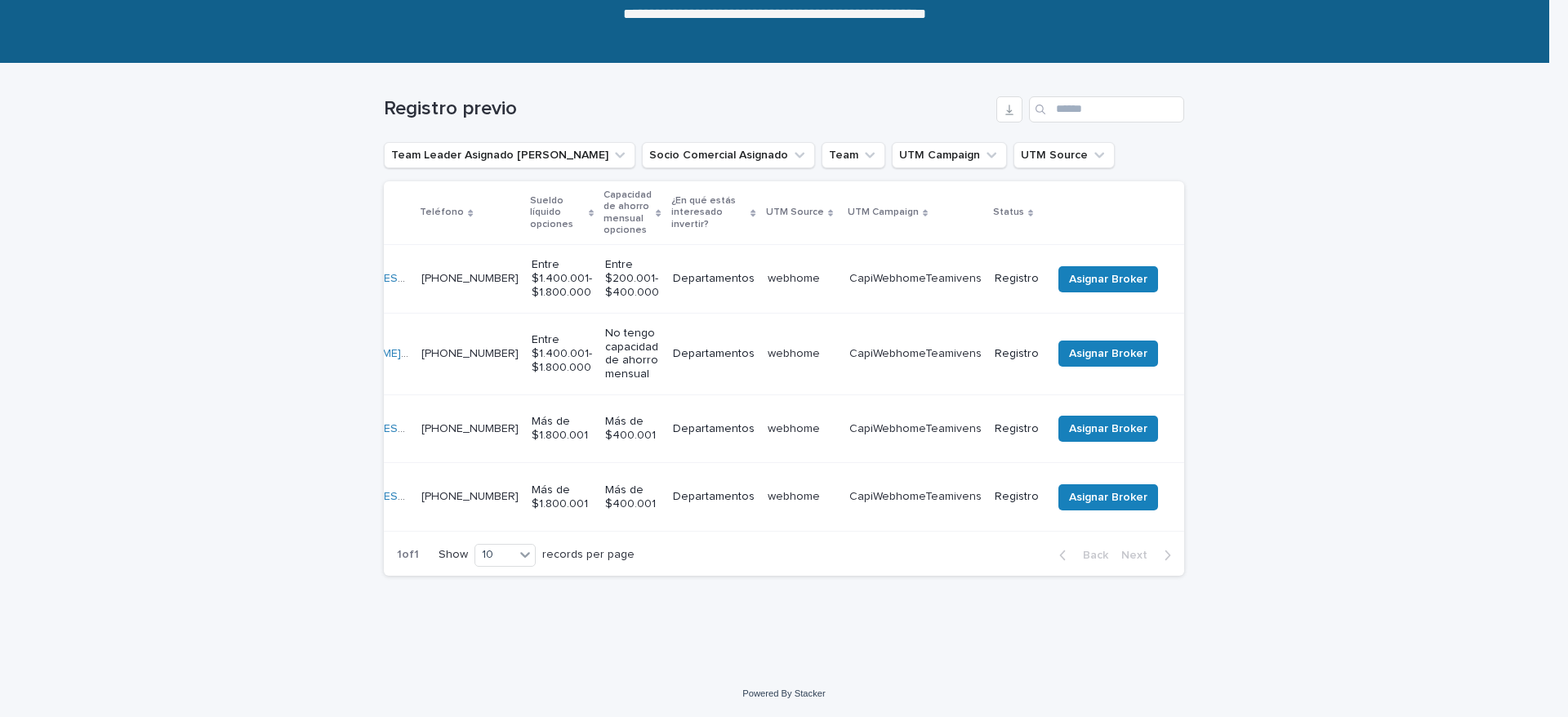
scroll to position [183, 0]
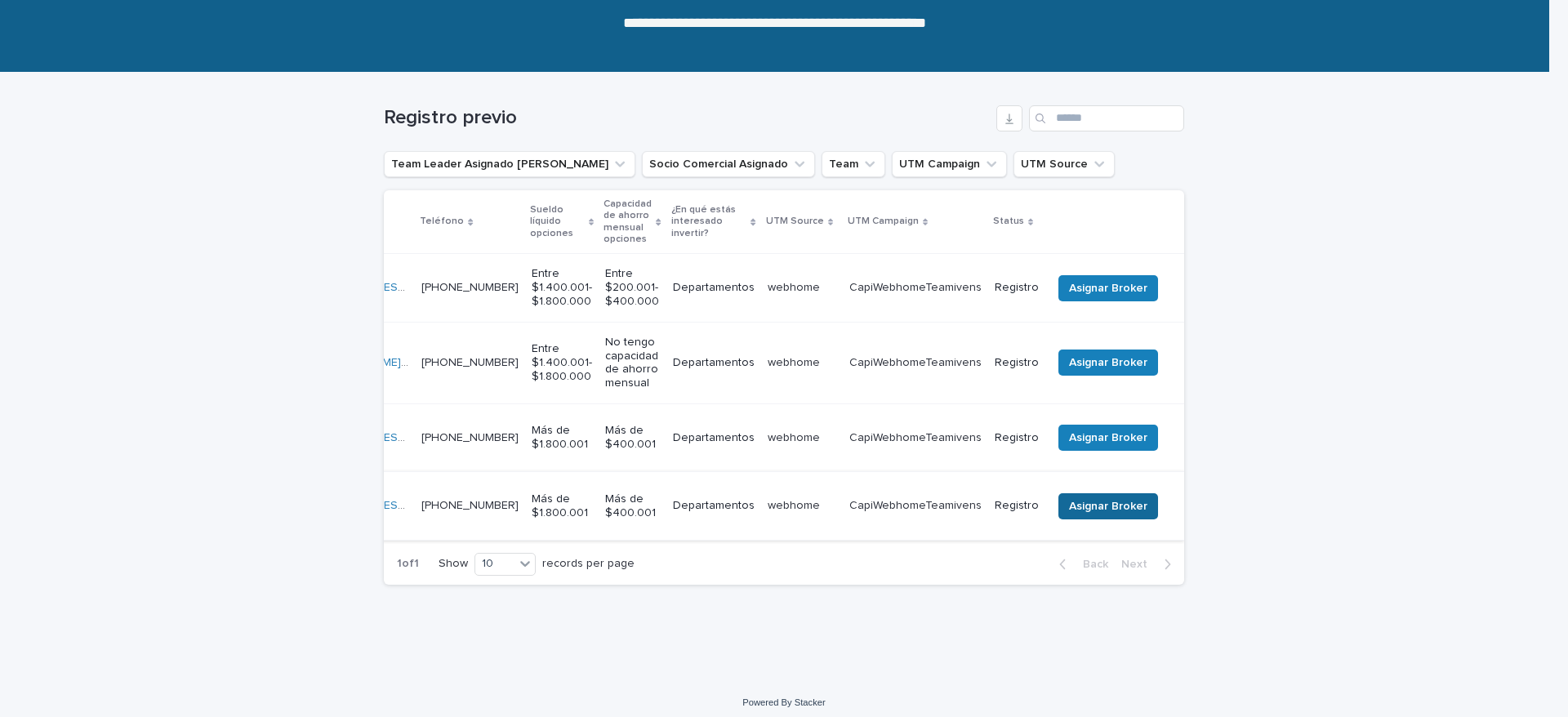
click at [1084, 498] on span "Asignar Broker" at bounding box center [1108, 506] width 79 height 16
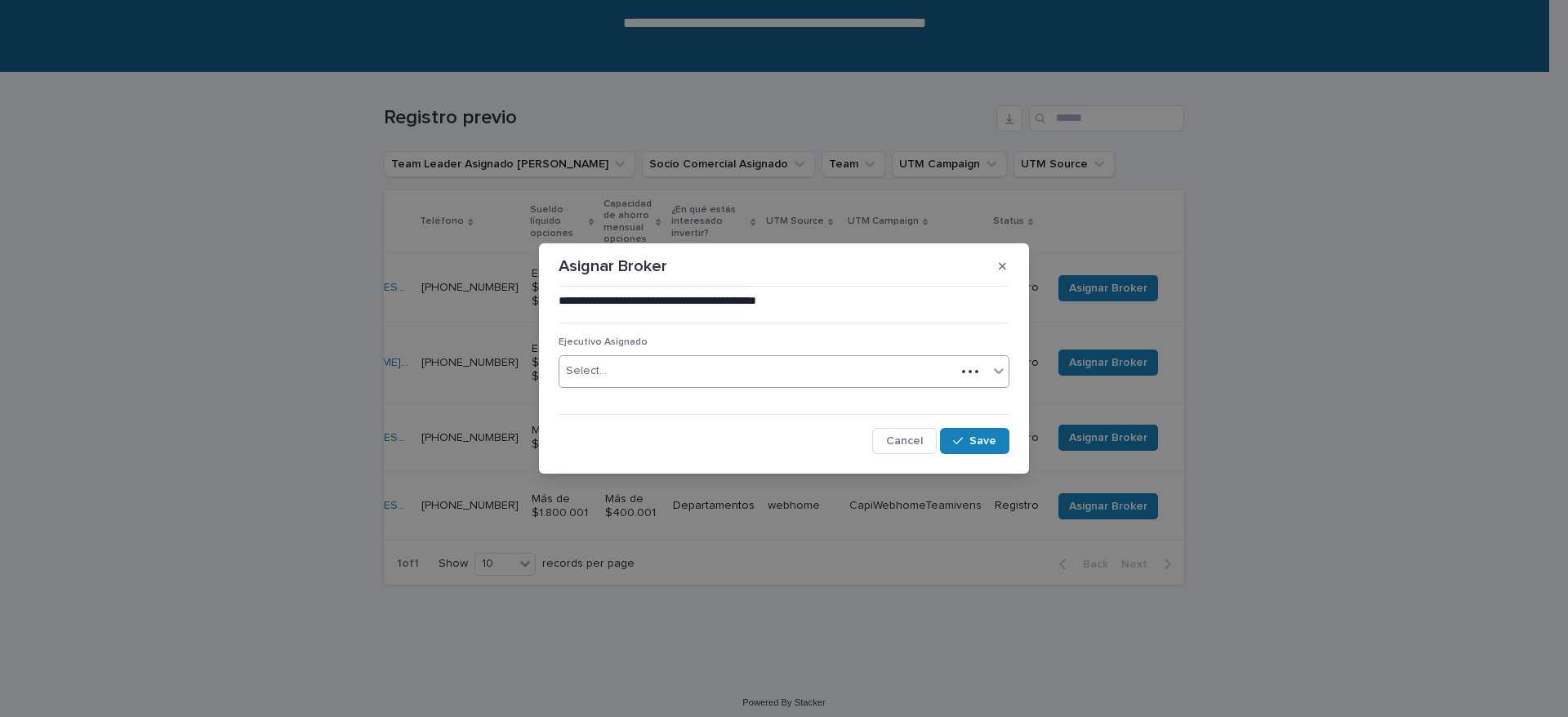
click at [658, 374] on div "Select..." at bounding box center [757, 371] width 396 height 27
type input "******"
click at [752, 396] on div "[PERSON_NAME][EMAIL_ADDRESS][PERSON_NAME][DOMAIN_NAME]" at bounding box center [784, 403] width 449 height 29
click at [997, 445] on button "Save" at bounding box center [974, 441] width 70 height 26
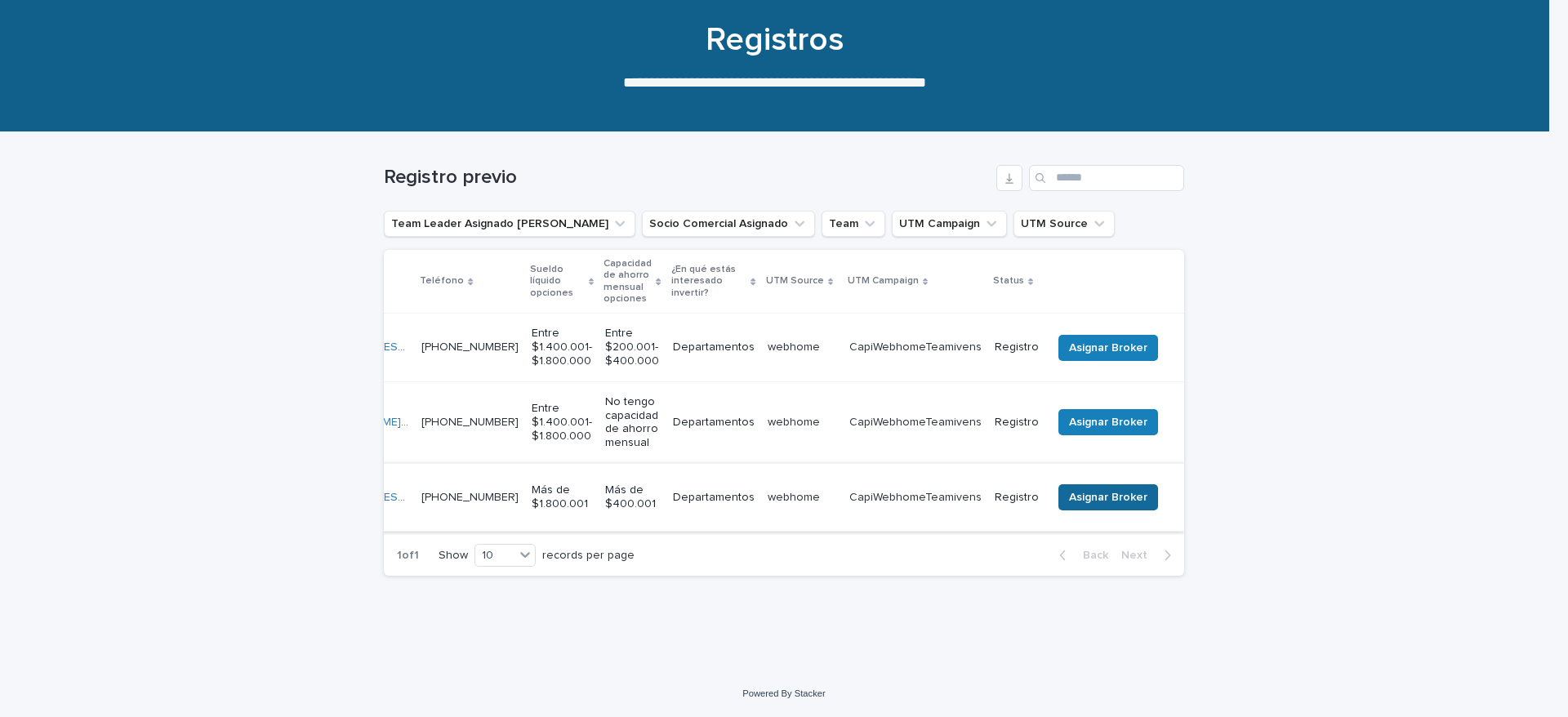
scroll to position [129, 0]
click at [1089, 489] on span "Asignar Broker" at bounding box center [1108, 497] width 79 height 16
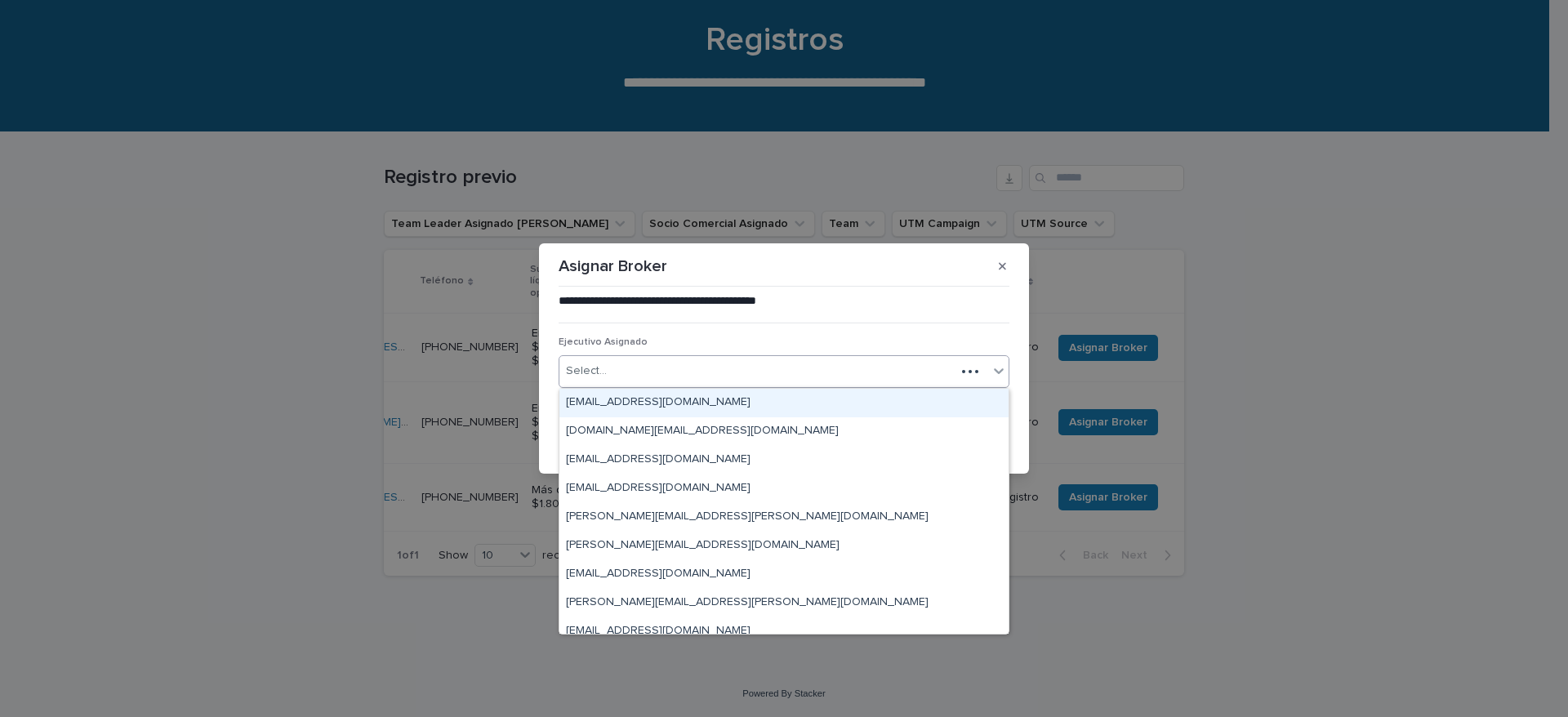
click at [608, 377] on div "Select..." at bounding box center [757, 371] width 396 height 27
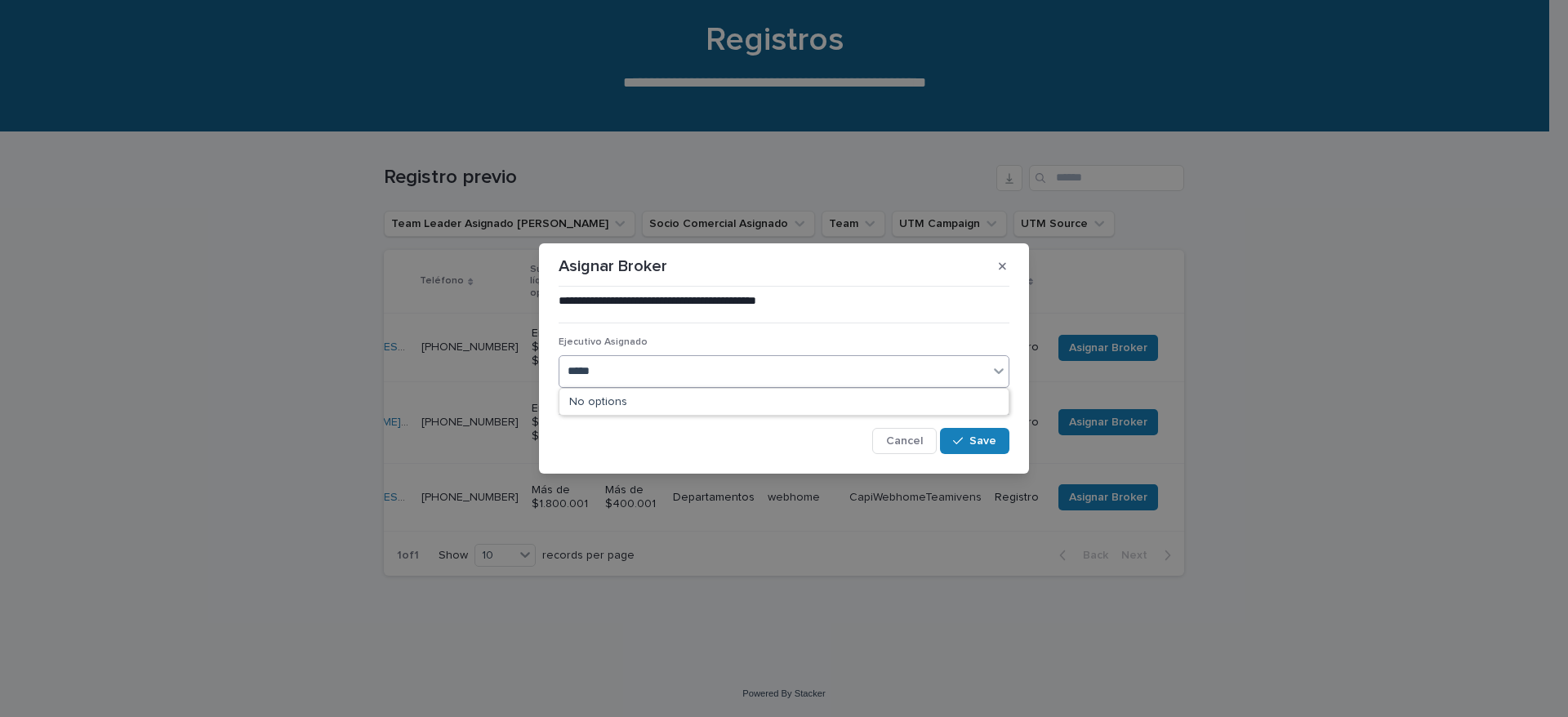
type input "******"
click at [625, 389] on div "[PERSON_NAME][EMAIL_ADDRESS][PERSON_NAME][DOMAIN_NAME]" at bounding box center [784, 403] width 449 height 29
click at [980, 445] on span "Save" at bounding box center [983, 441] width 27 height 12
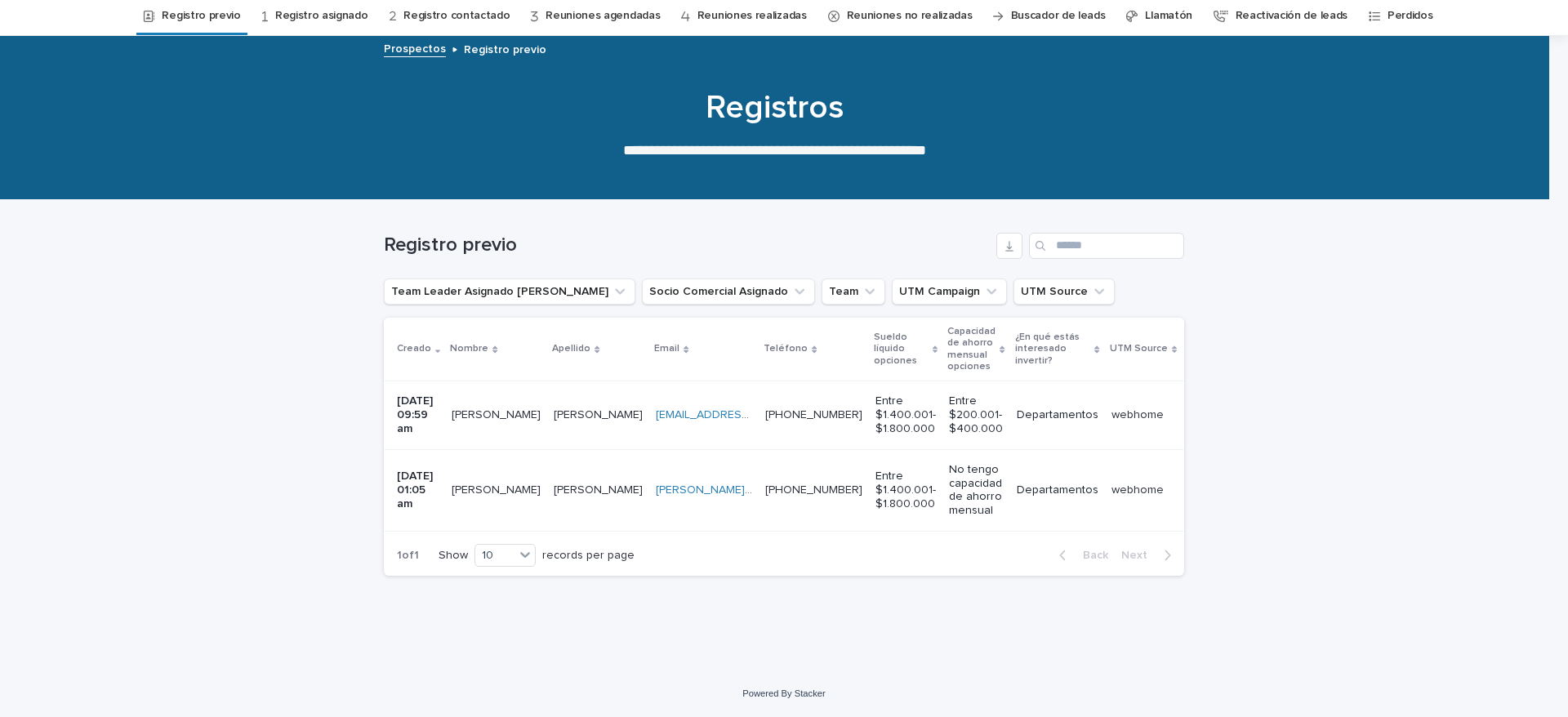
scroll to position [0, 347]
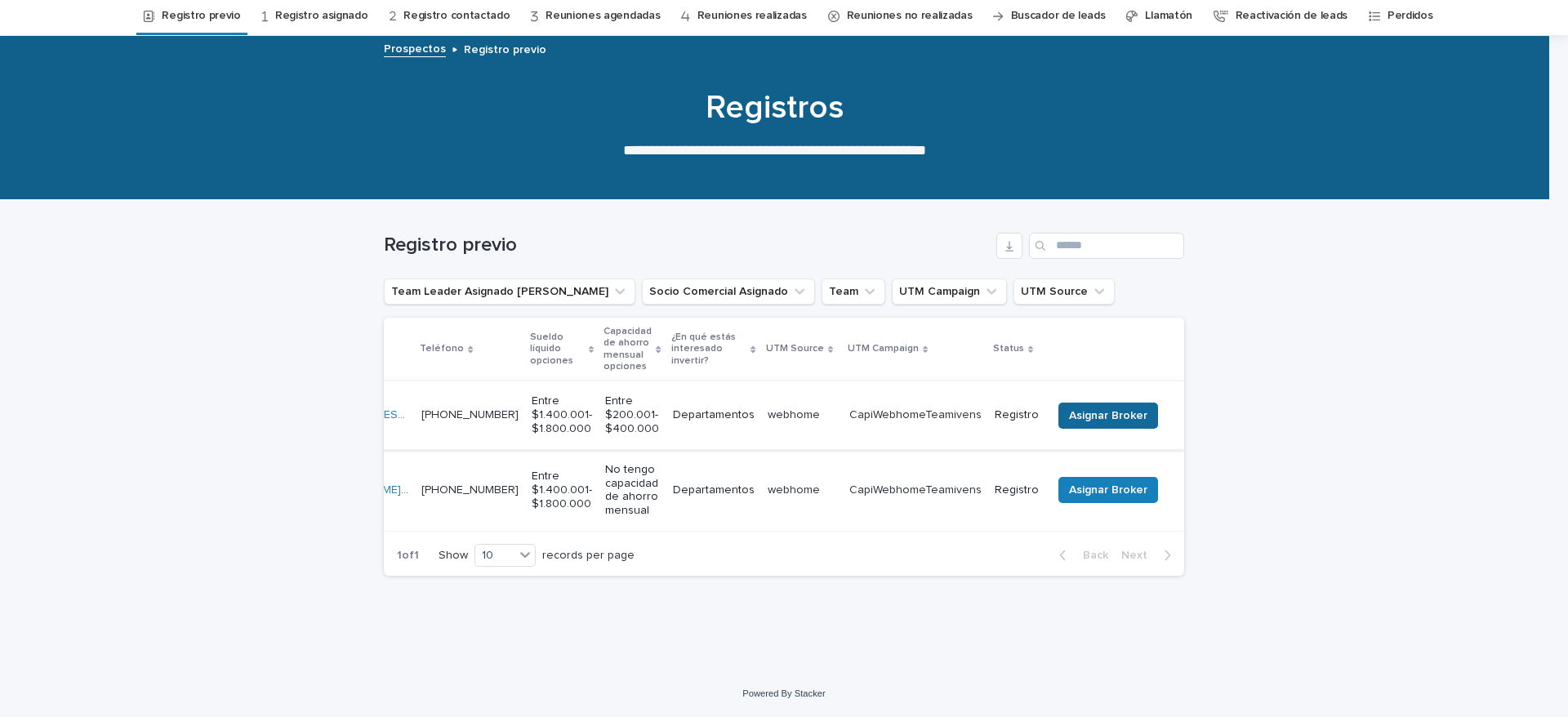
click at [1061, 403] on button "Asignar Broker" at bounding box center [1108, 416] width 100 height 26
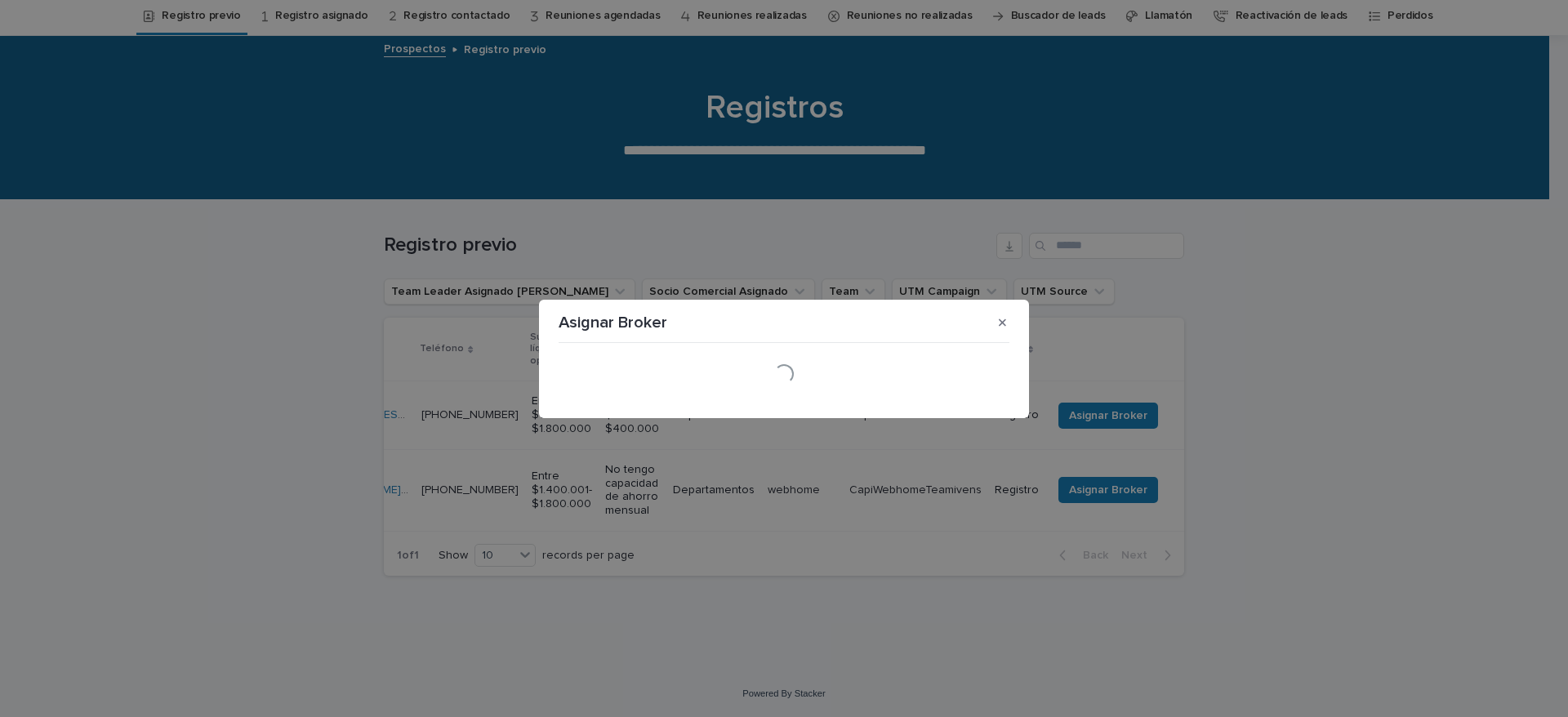
click at [679, 370] on div "Loading..." at bounding box center [784, 374] width 451 height 20
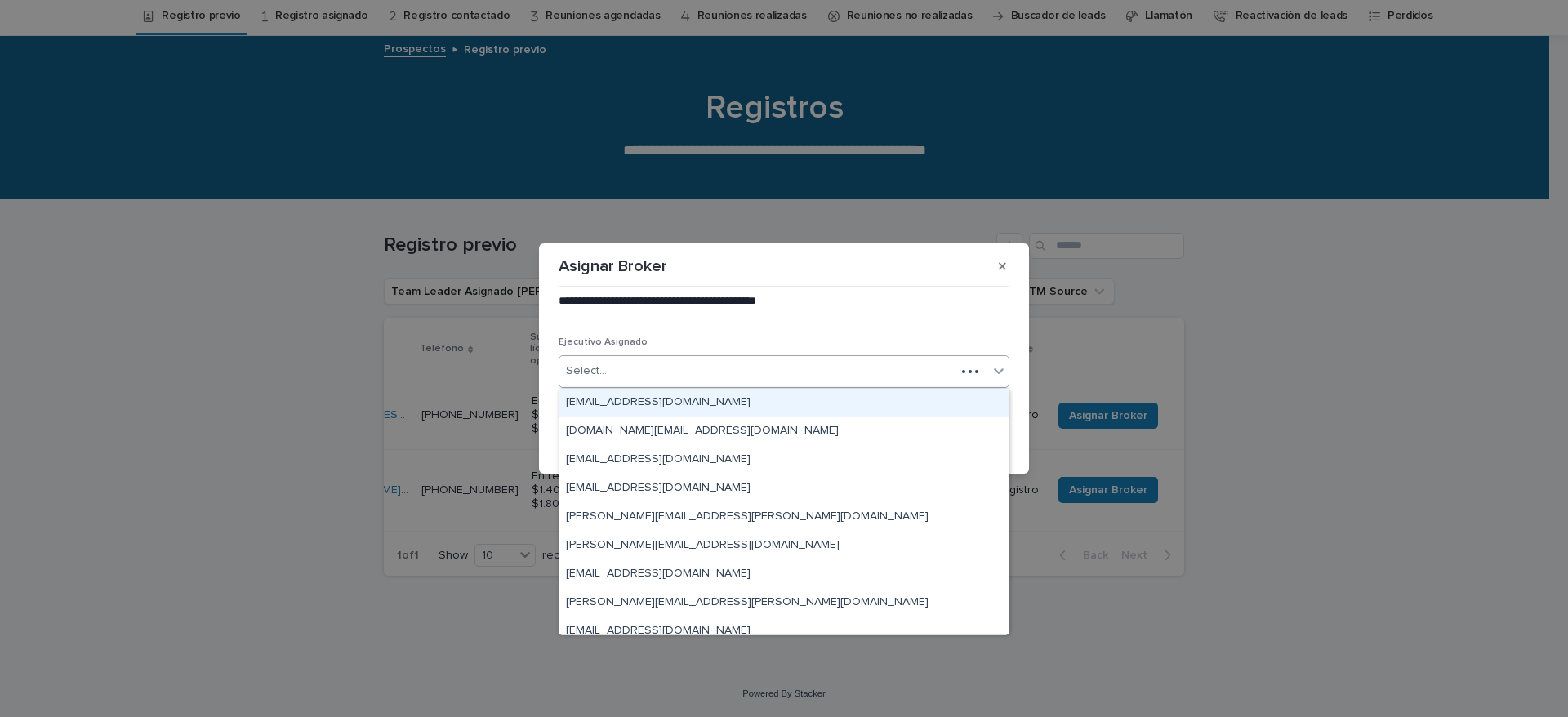
click at [679, 369] on div "Select..." at bounding box center [757, 371] width 396 height 27
type input "*"
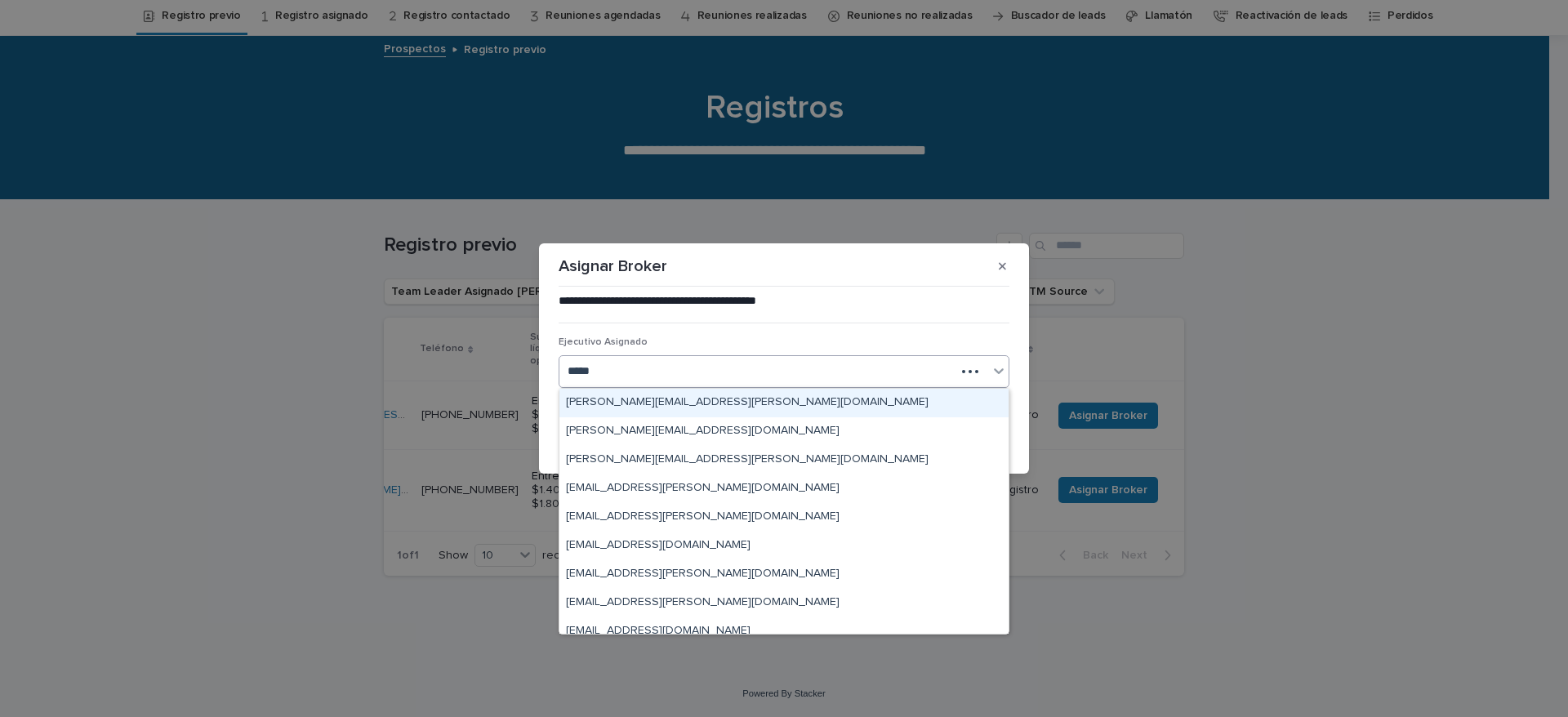
type input "******"
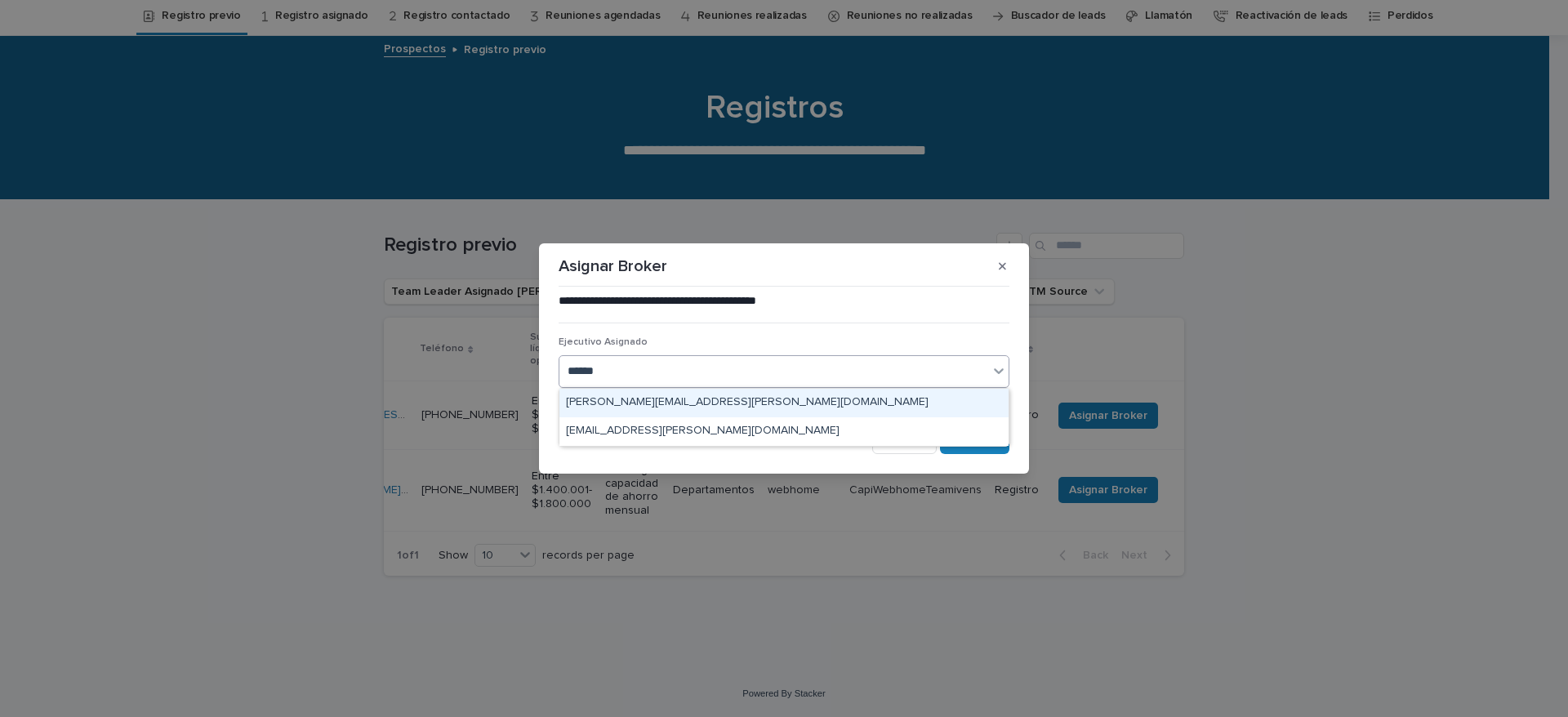
click at [674, 412] on div "[PERSON_NAME][EMAIL_ADDRESS][PERSON_NAME][DOMAIN_NAME]" at bounding box center [784, 403] width 449 height 29
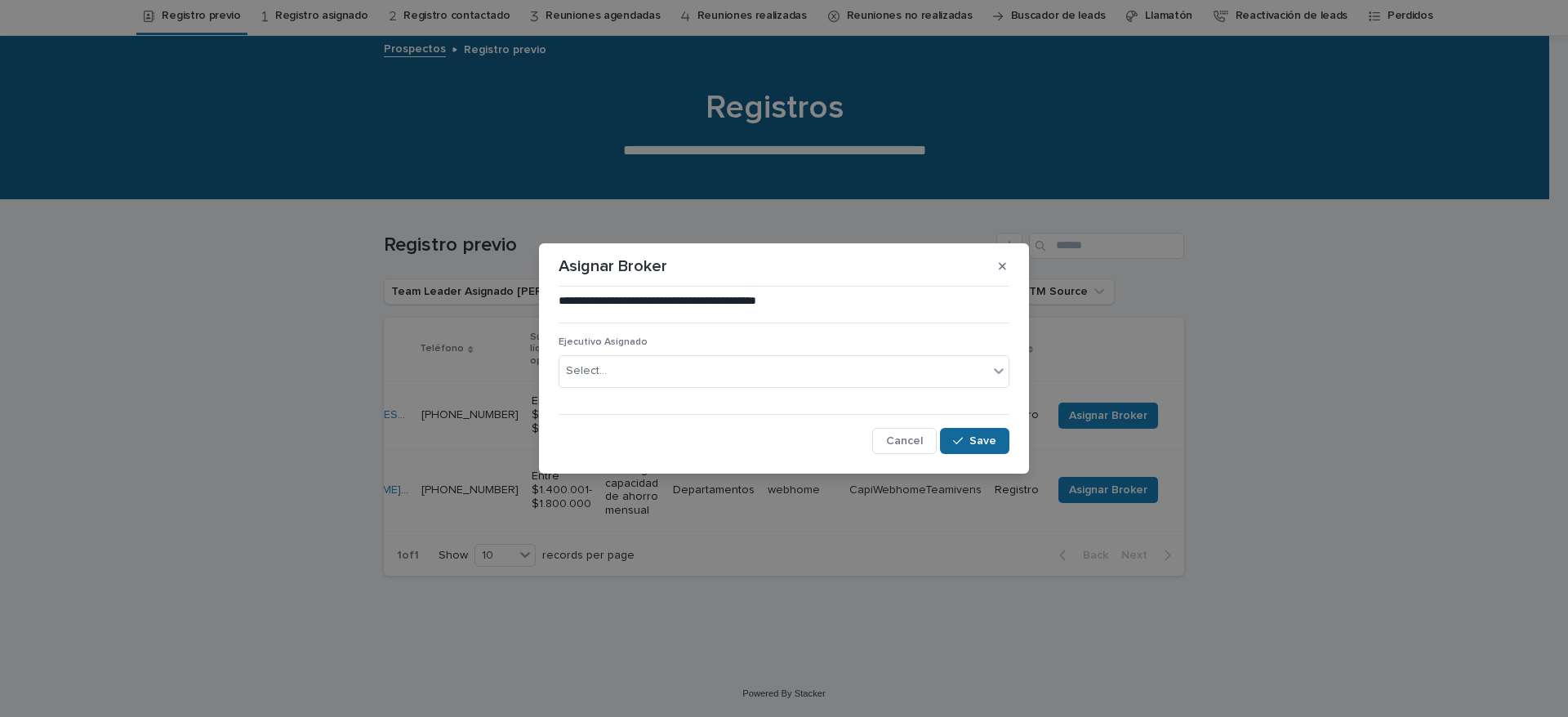
click at [986, 442] on span "Save" at bounding box center [983, 441] width 27 height 12
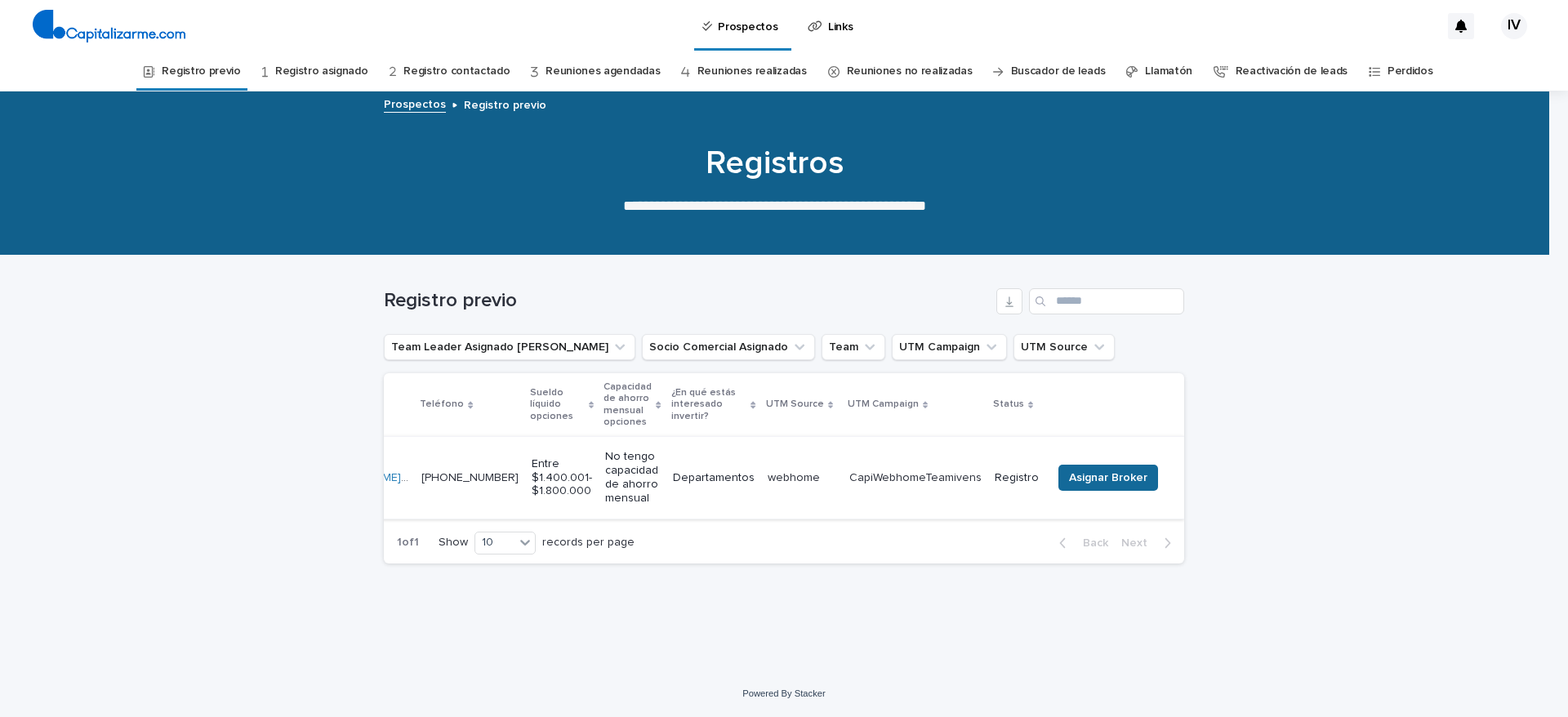
click at [1105, 474] on span "Asignar Broker" at bounding box center [1108, 478] width 79 height 16
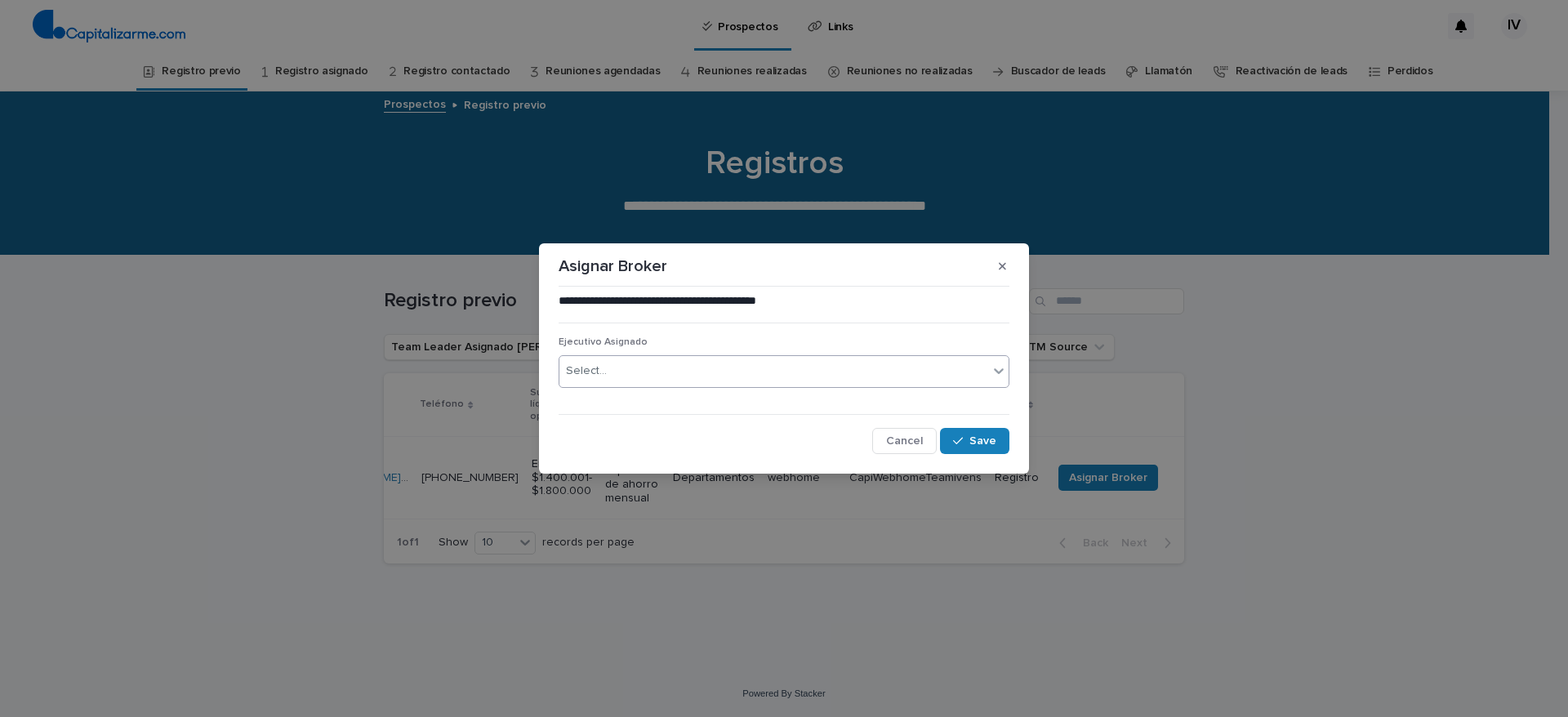
drag, startPoint x: 609, startPoint y: 358, endPoint x: 621, endPoint y: 368, distance: 15.6
click at [612, 358] on div "Select..." at bounding box center [774, 371] width 429 height 27
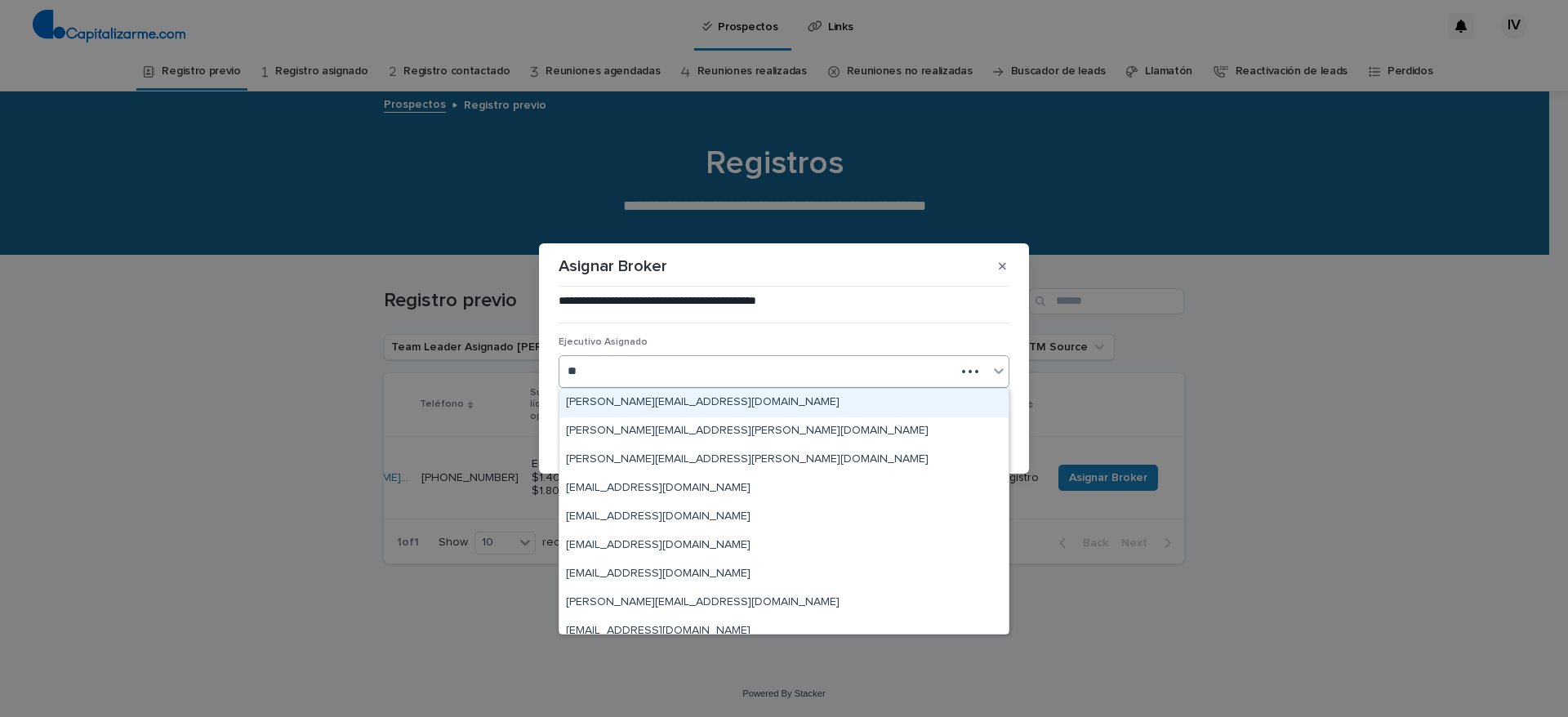
type input "*"
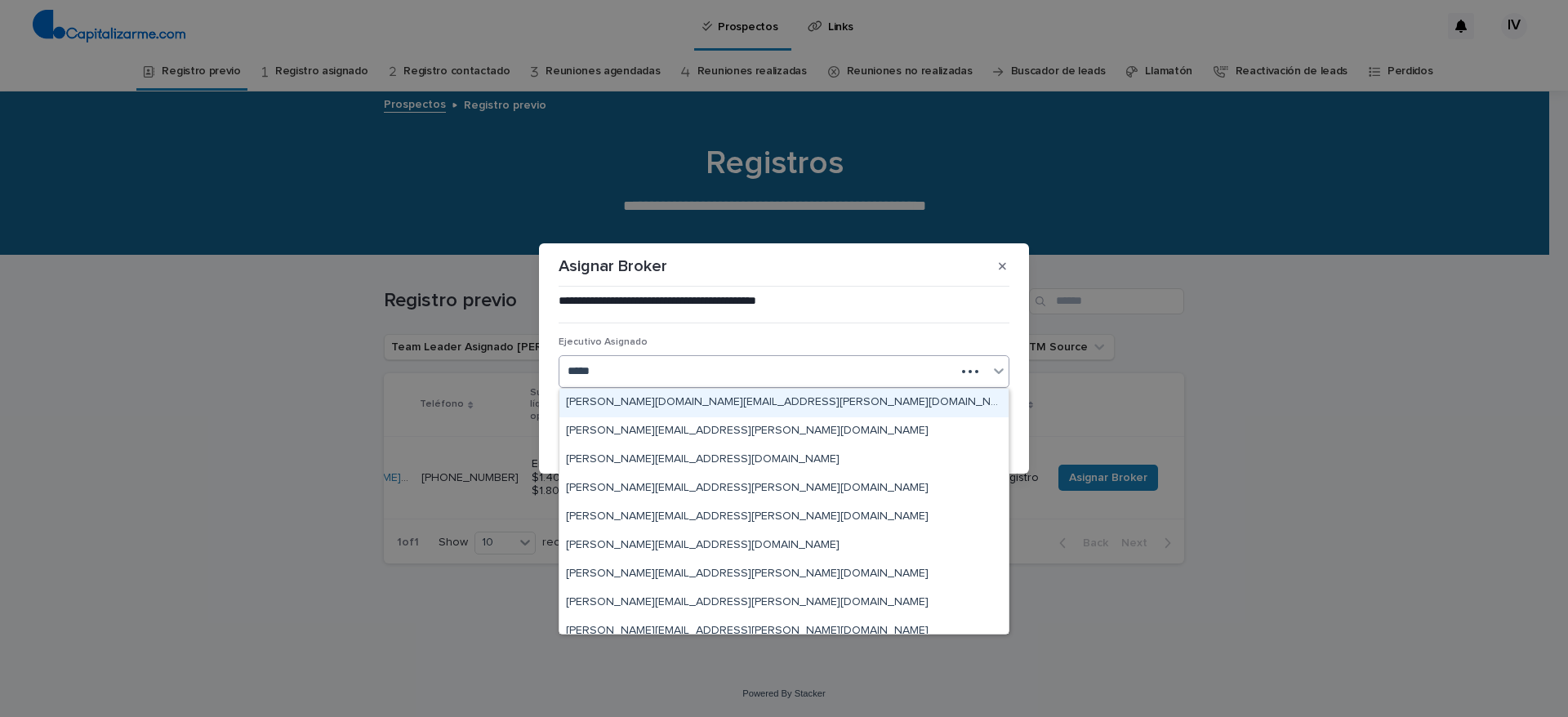
type input "******"
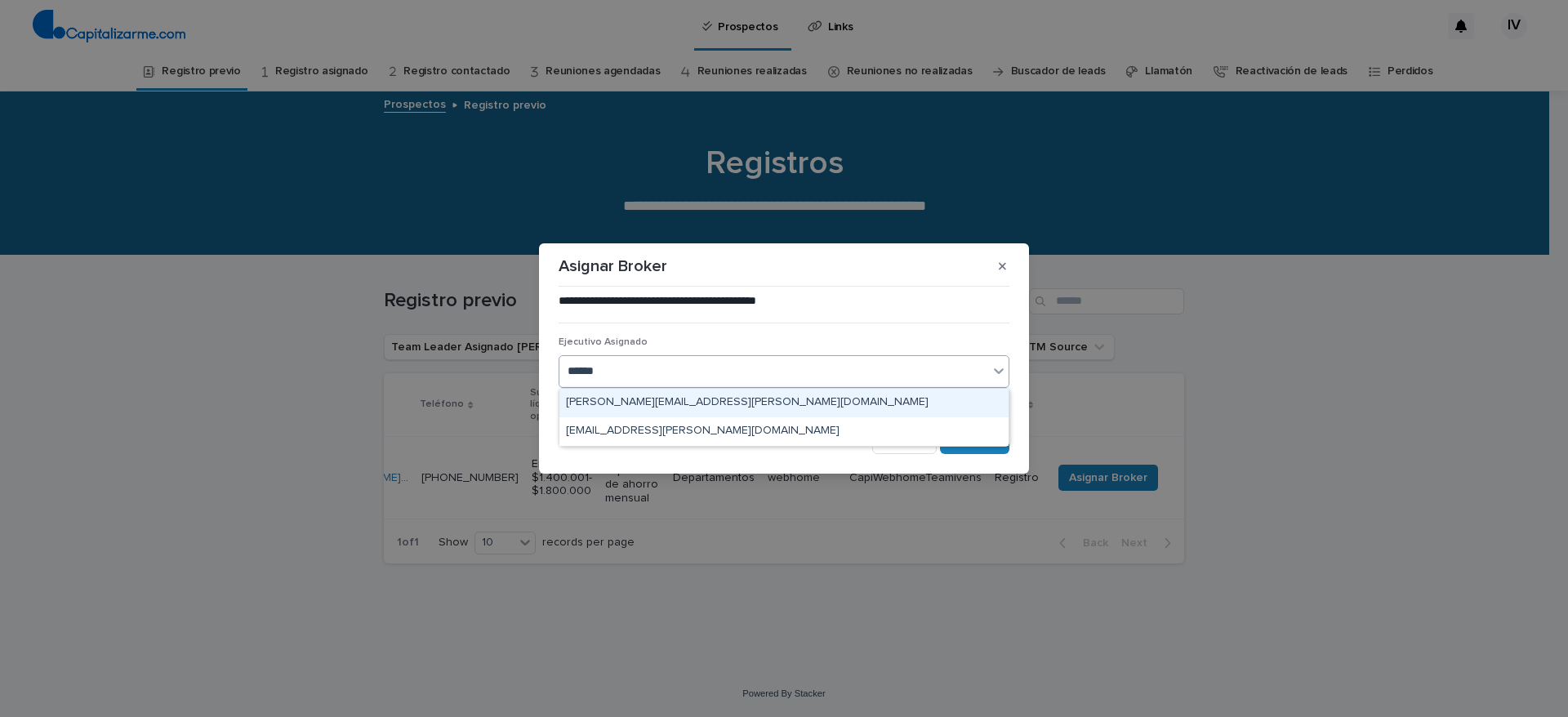
click at [779, 402] on div "[PERSON_NAME][EMAIL_ADDRESS][PERSON_NAME][DOMAIN_NAME]" at bounding box center [784, 403] width 449 height 29
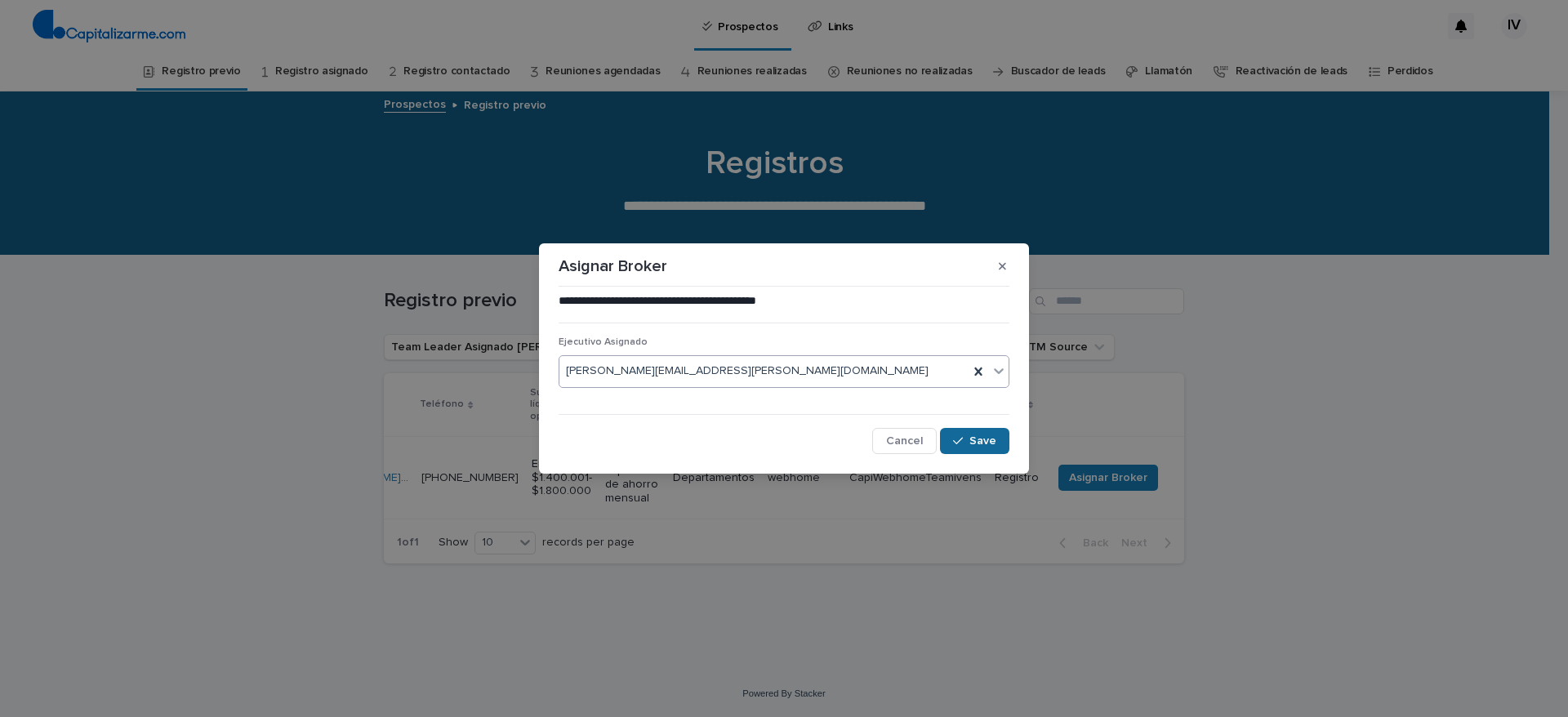
click at [989, 445] on span "Save" at bounding box center [983, 441] width 27 height 12
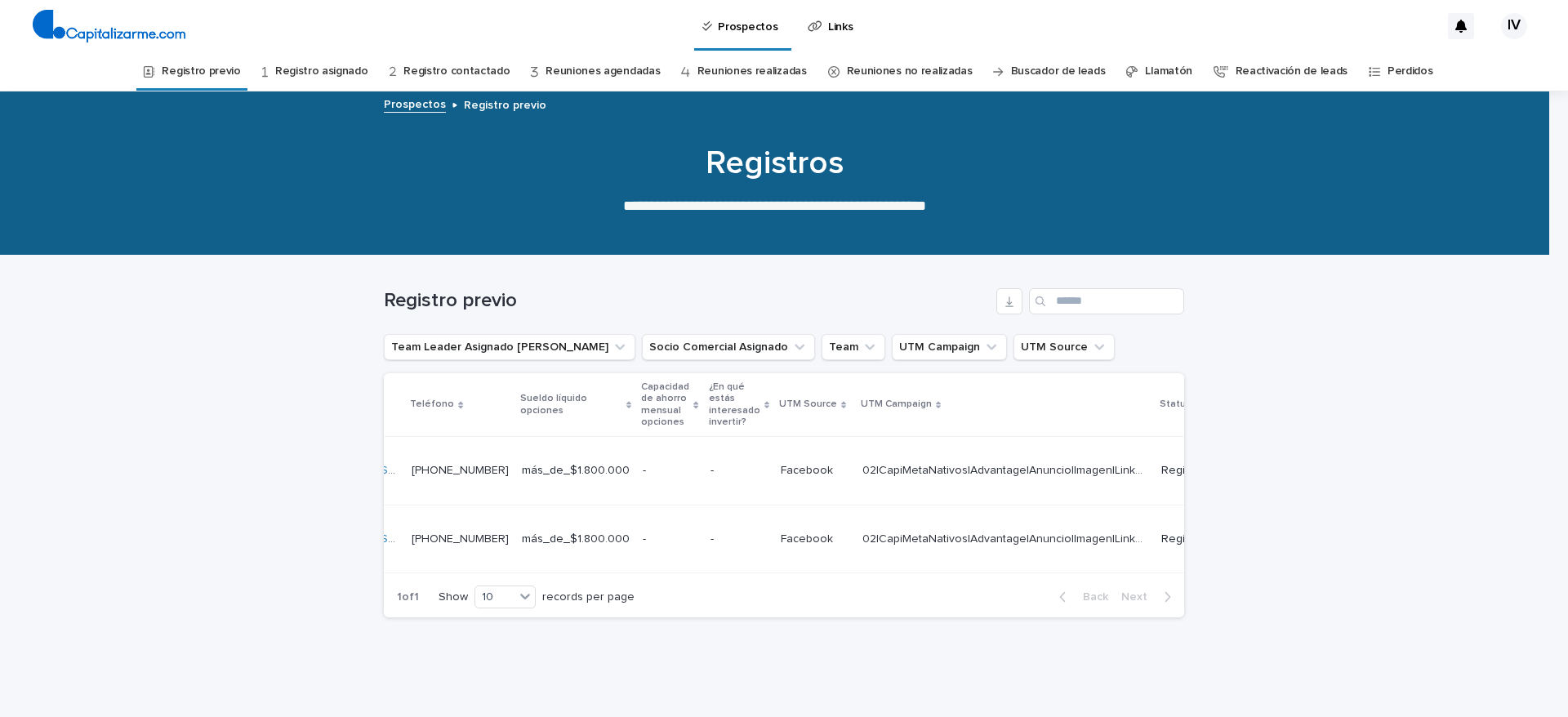
scroll to position [0, 512]
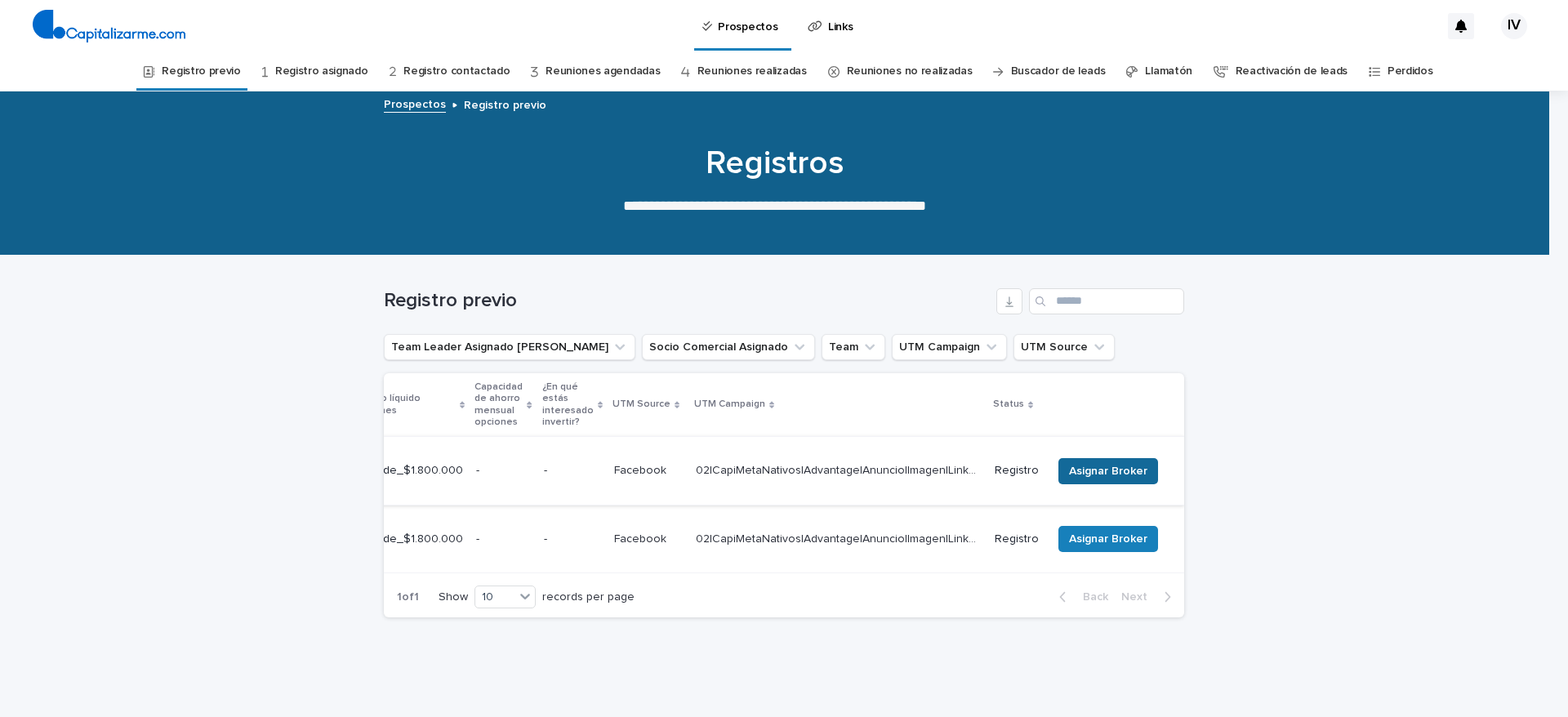
click at [1075, 458] on button "Asignar Broker" at bounding box center [1108, 471] width 100 height 26
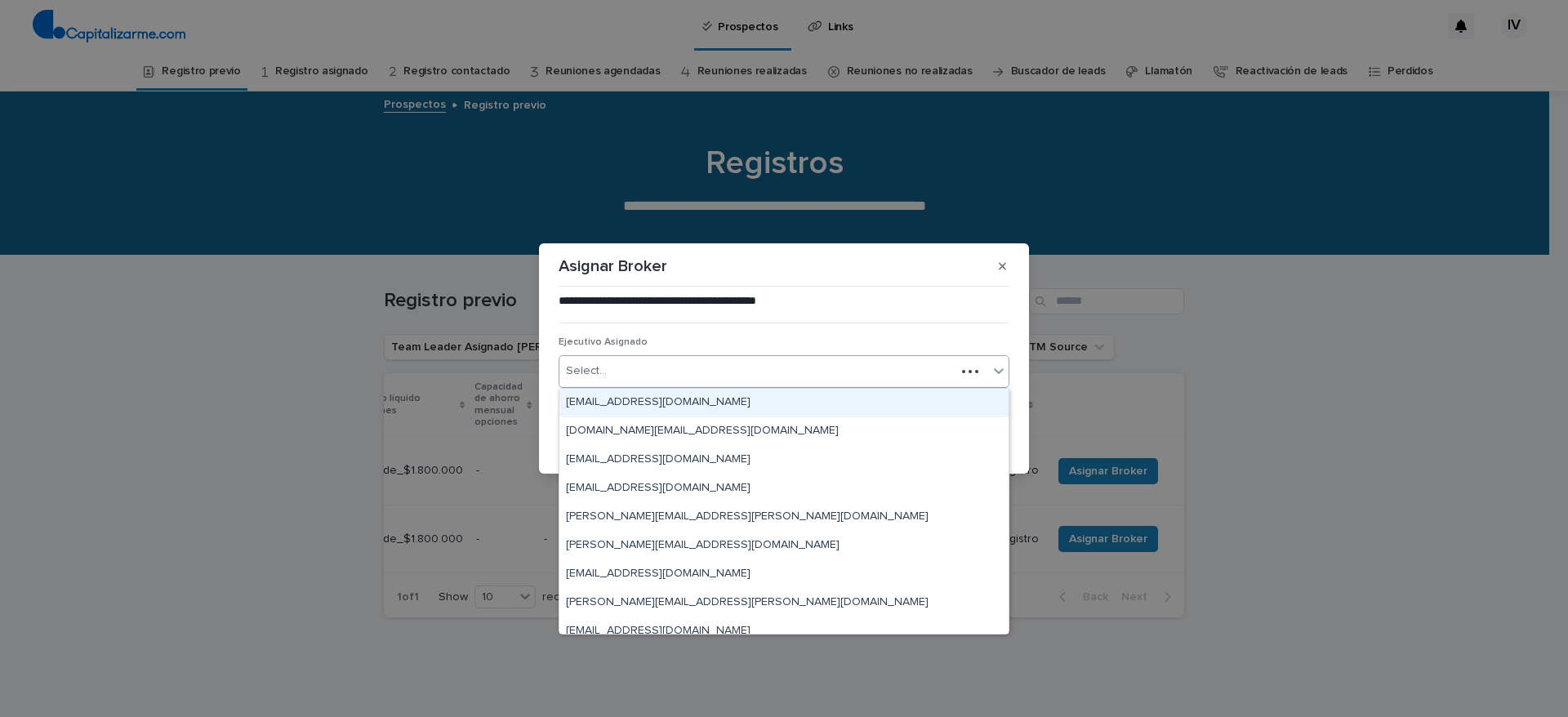
click at [693, 359] on div "Select..." at bounding box center [757, 371] width 396 height 27
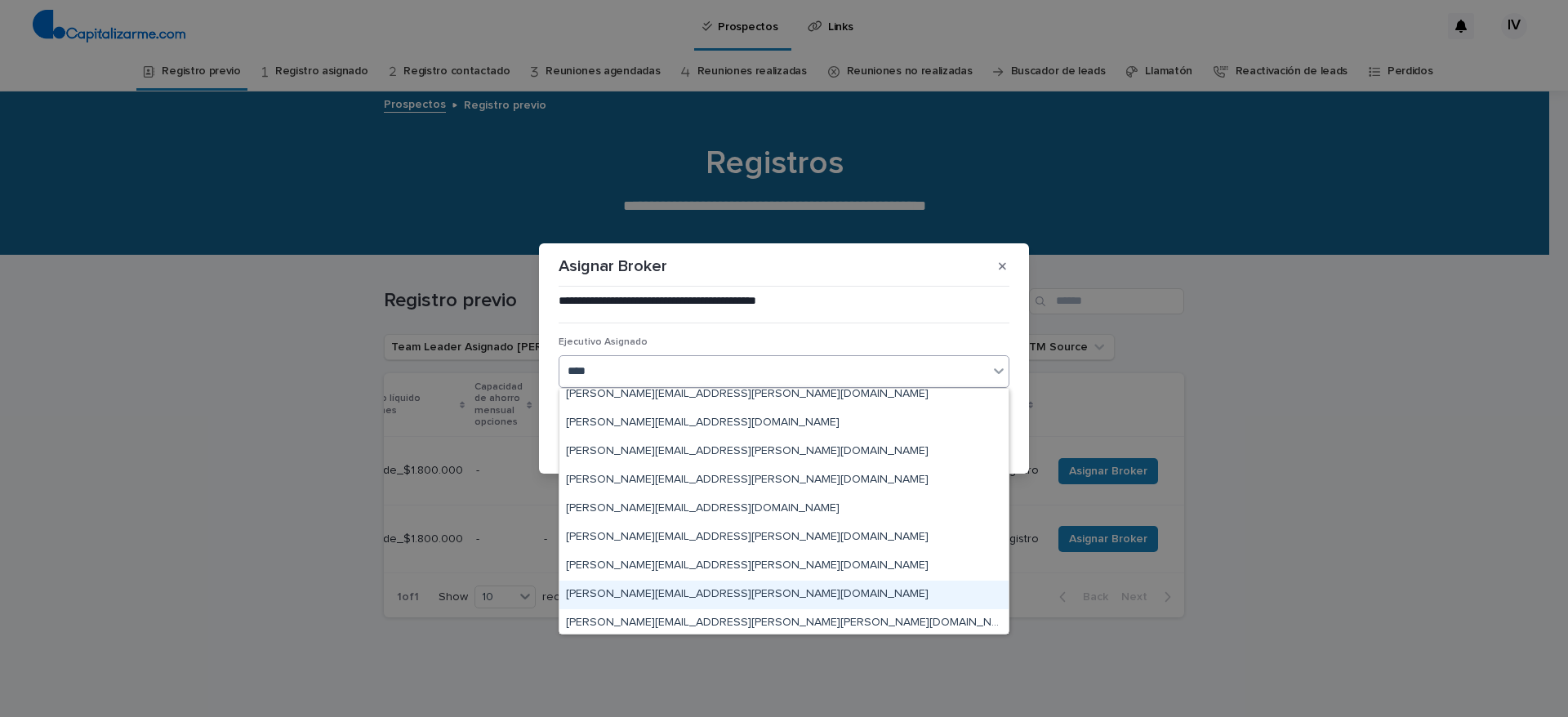
scroll to position [0, 0]
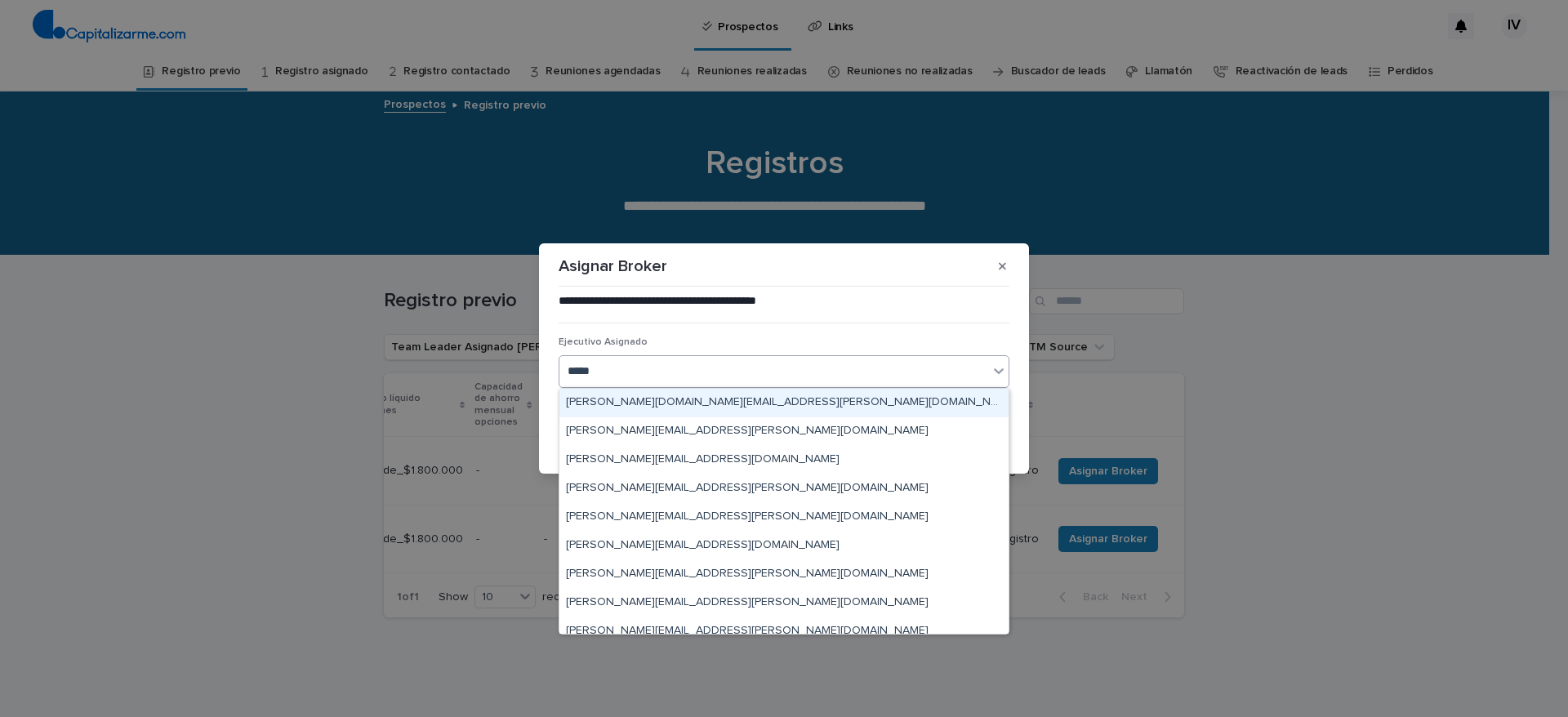
type input "******"
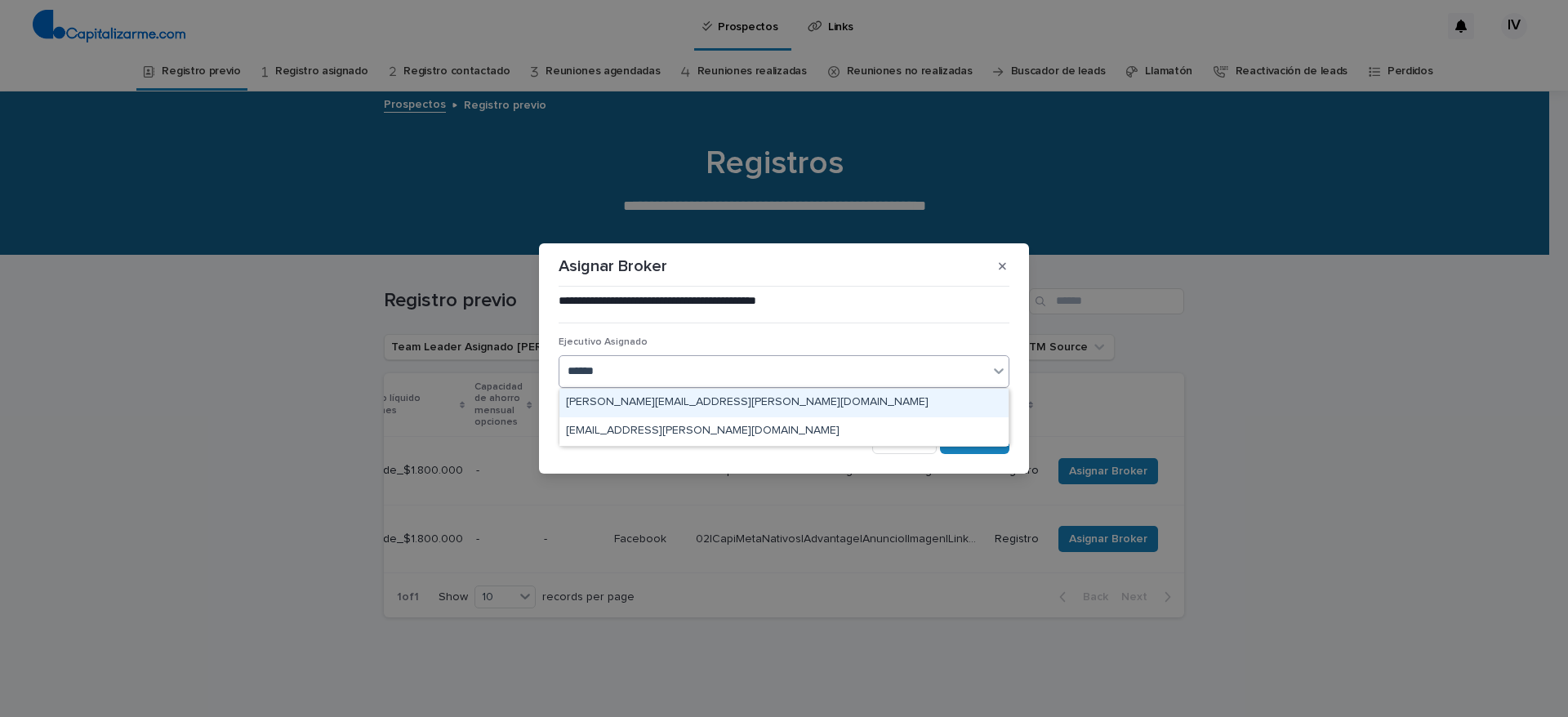
click at [627, 403] on div "[PERSON_NAME][EMAIL_ADDRESS][PERSON_NAME][DOMAIN_NAME]" at bounding box center [784, 403] width 449 height 29
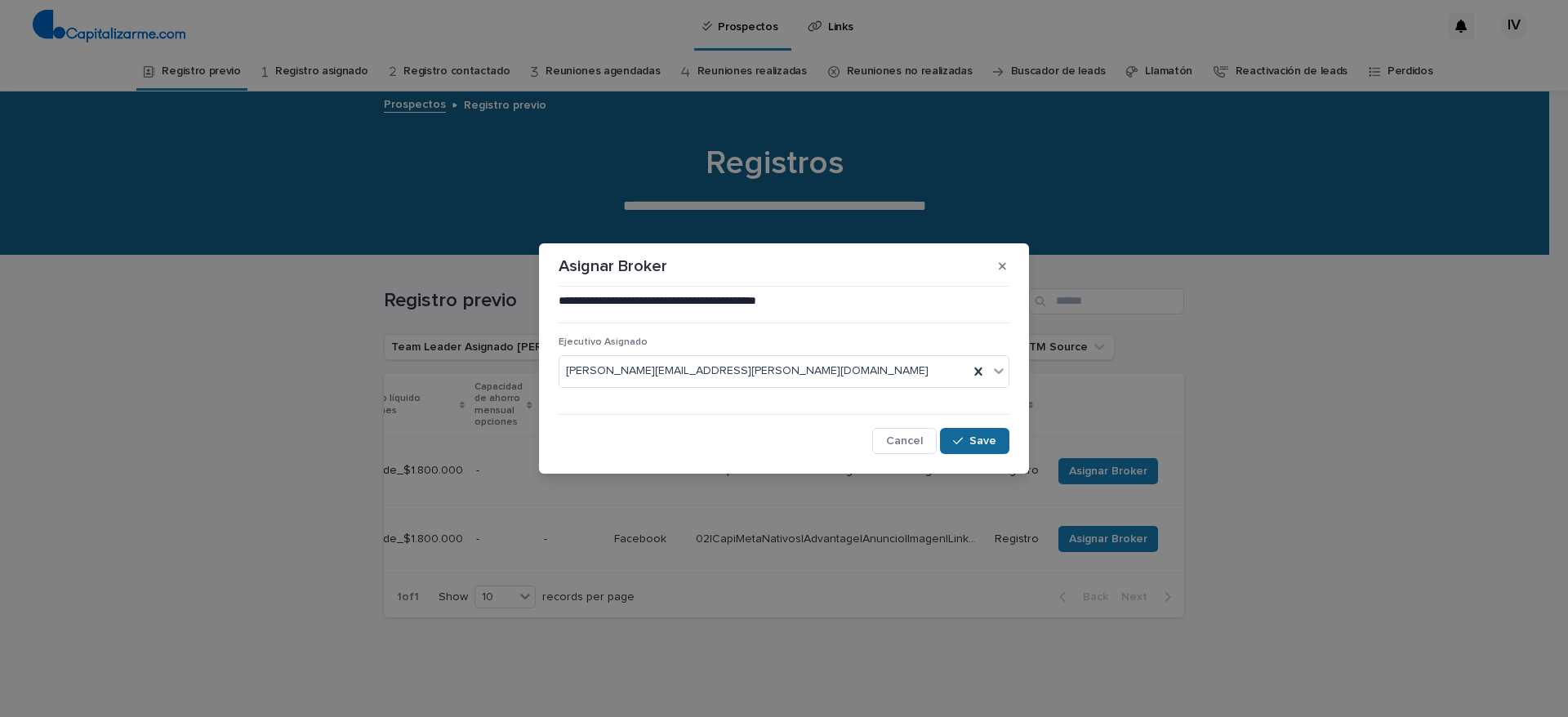
click at [988, 437] on span "Save" at bounding box center [983, 441] width 27 height 12
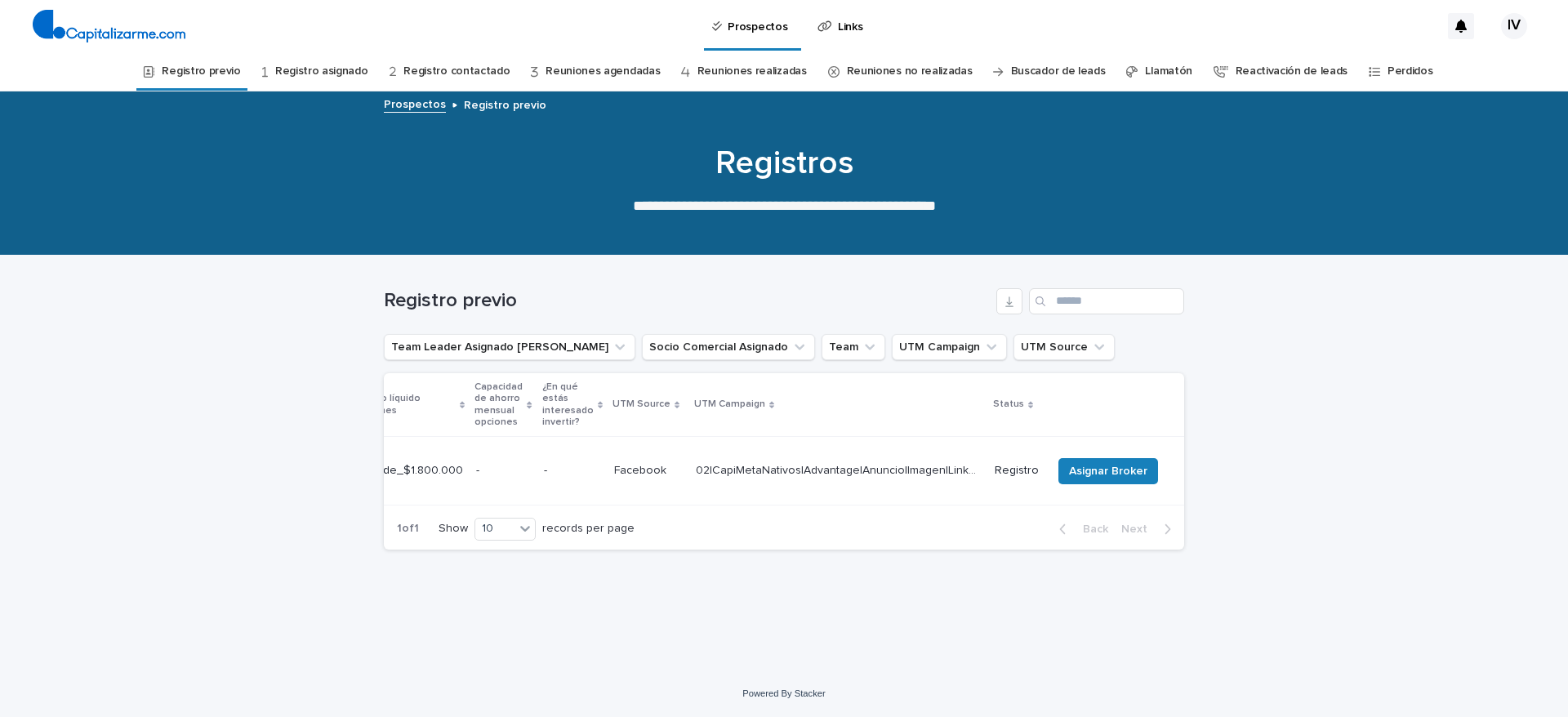
scroll to position [0, 505]
click at [1094, 465] on span "Asignar Broker" at bounding box center [1108, 471] width 79 height 16
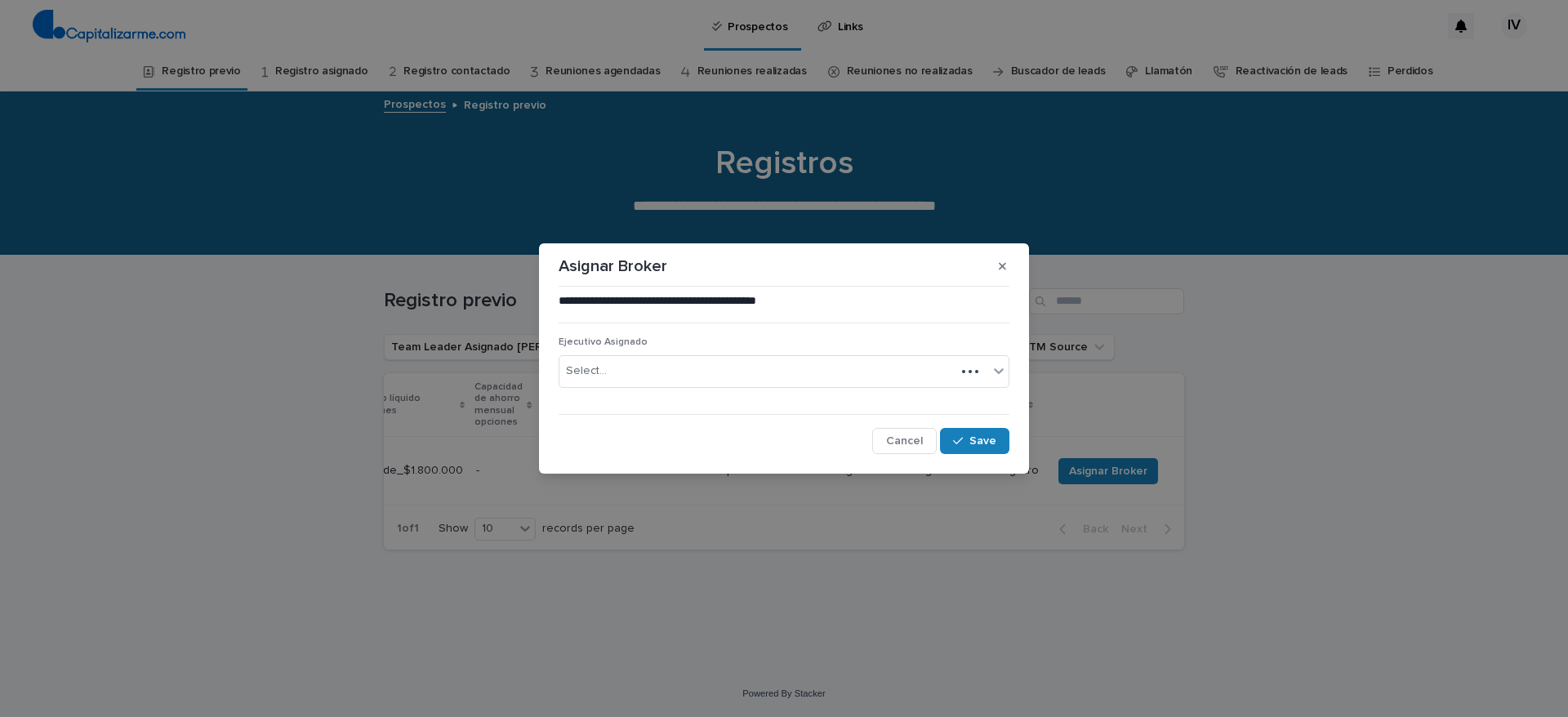
click at [672, 376] on div "Select..." at bounding box center [757, 371] width 396 height 27
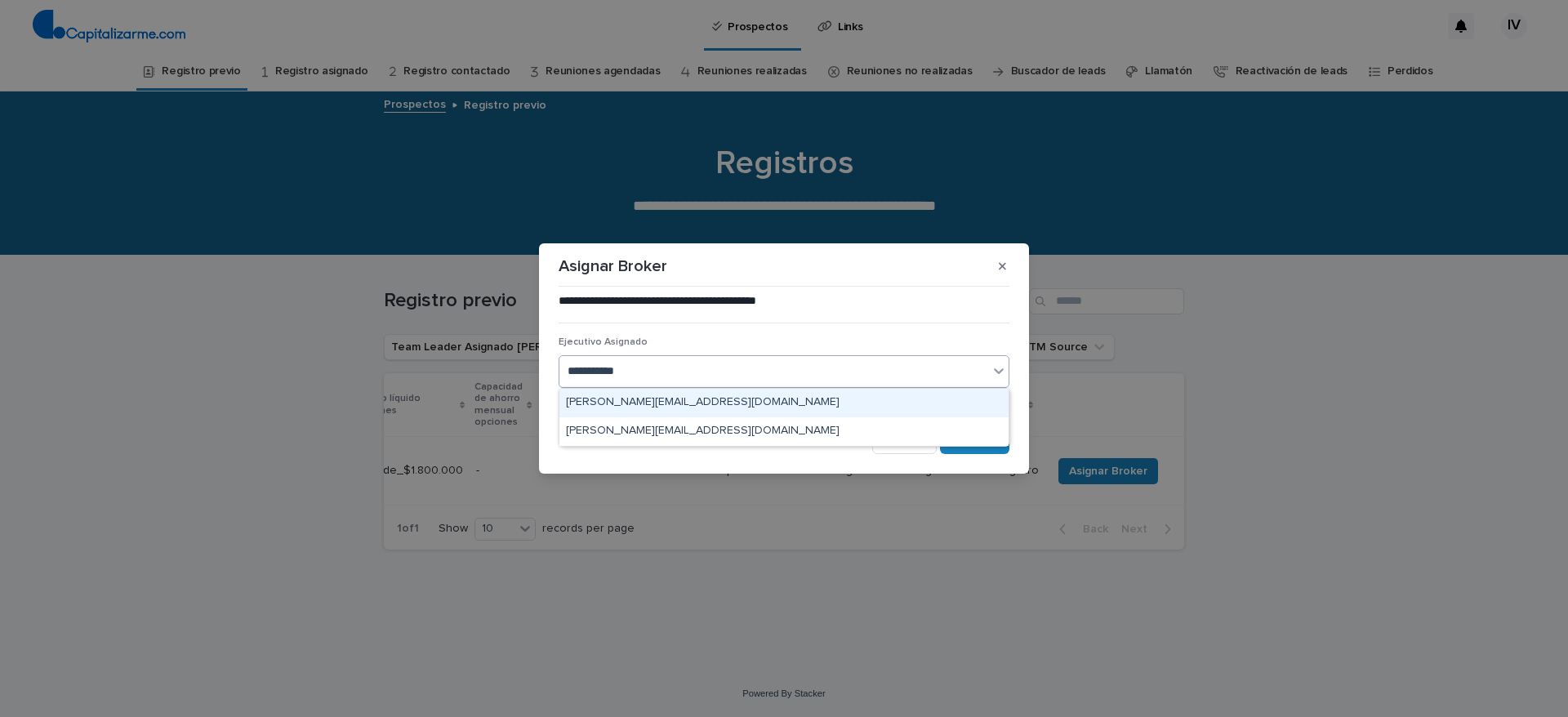
type input "**********"
click at [691, 399] on div "[PERSON_NAME][EMAIL_ADDRESS][DOMAIN_NAME]" at bounding box center [784, 403] width 449 height 29
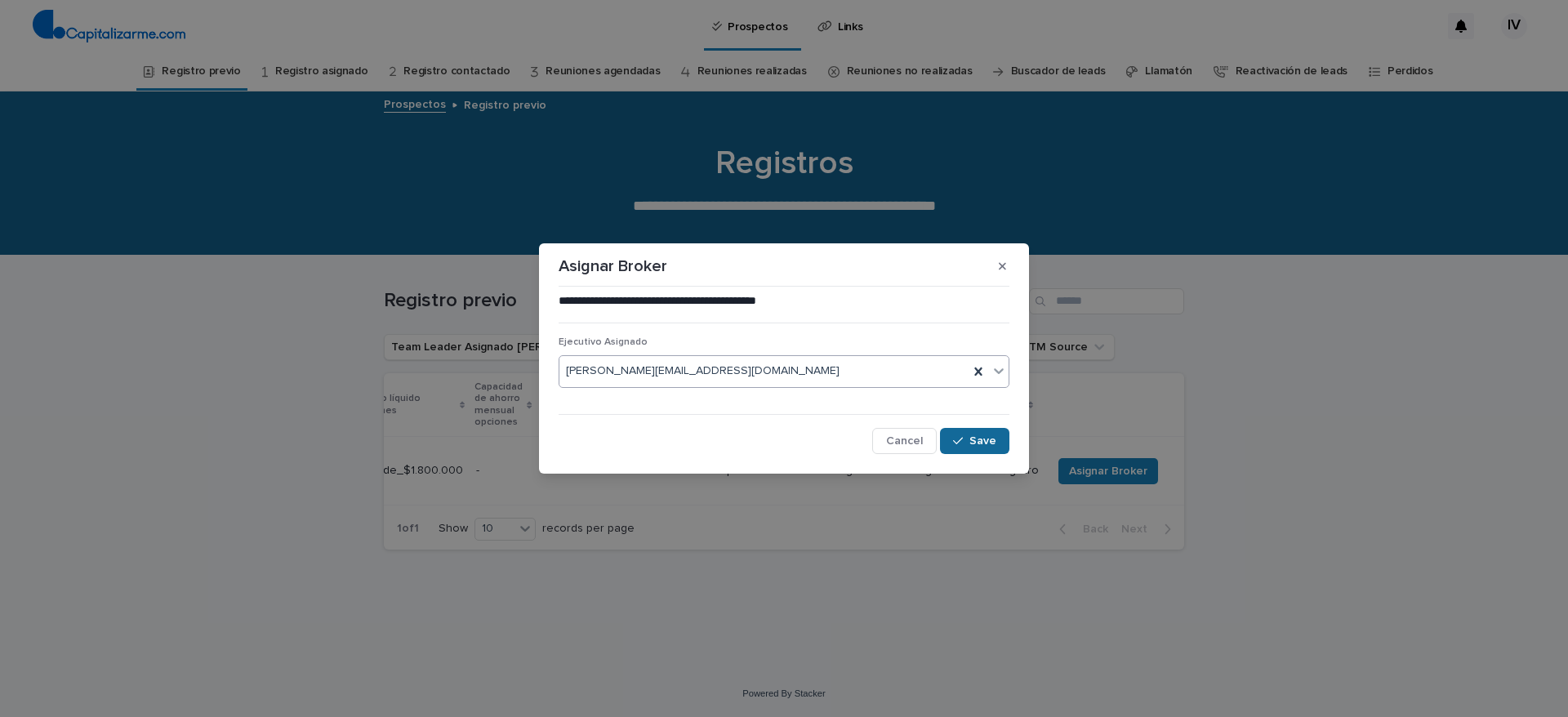
click at [970, 439] on div "button" at bounding box center [961, 441] width 16 height 12
